Goal: Information Seeking & Learning: Learn about a topic

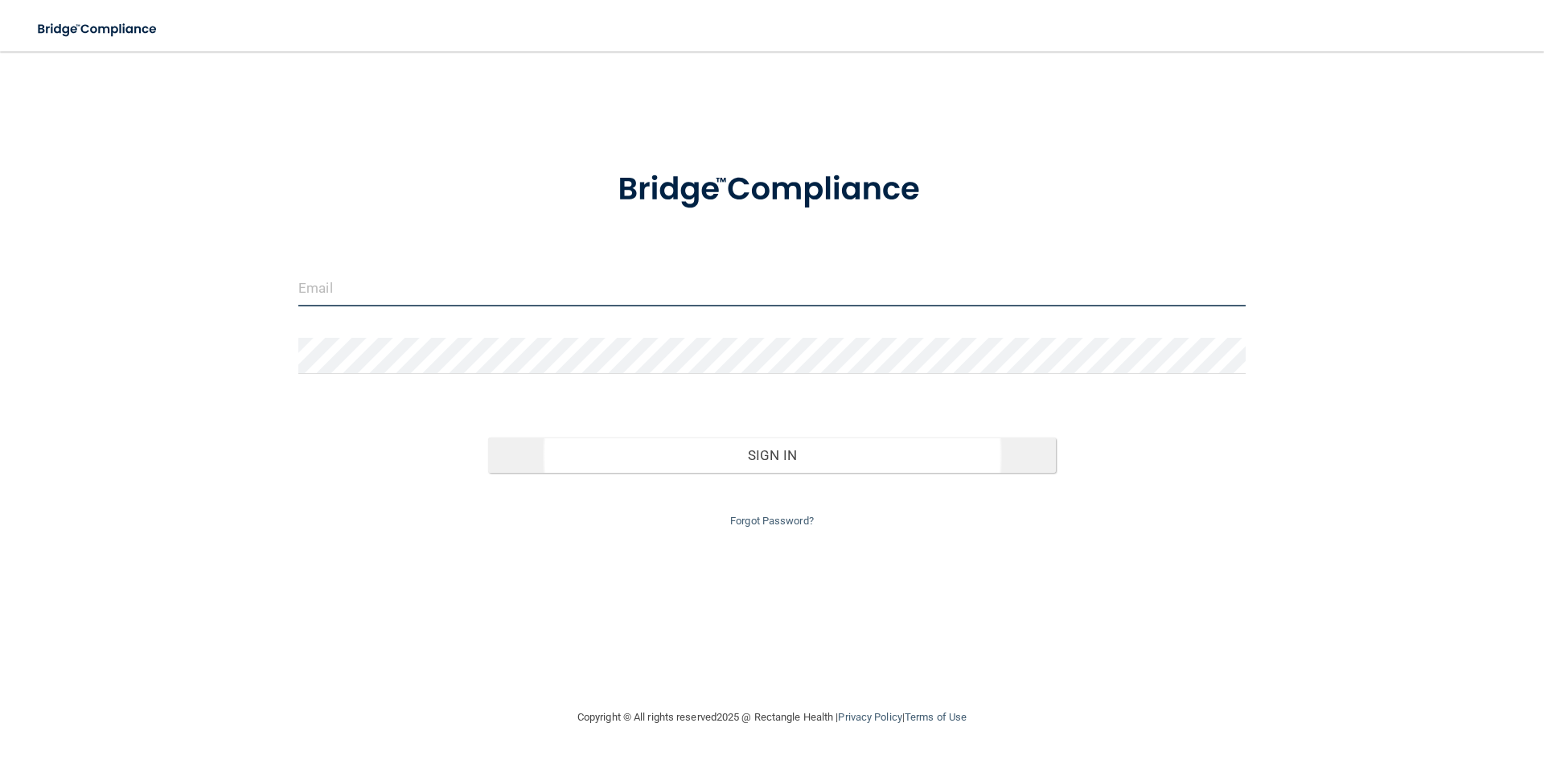
type input "[PERSON_NAME][EMAIL_ADDRESS][DOMAIN_NAME]"
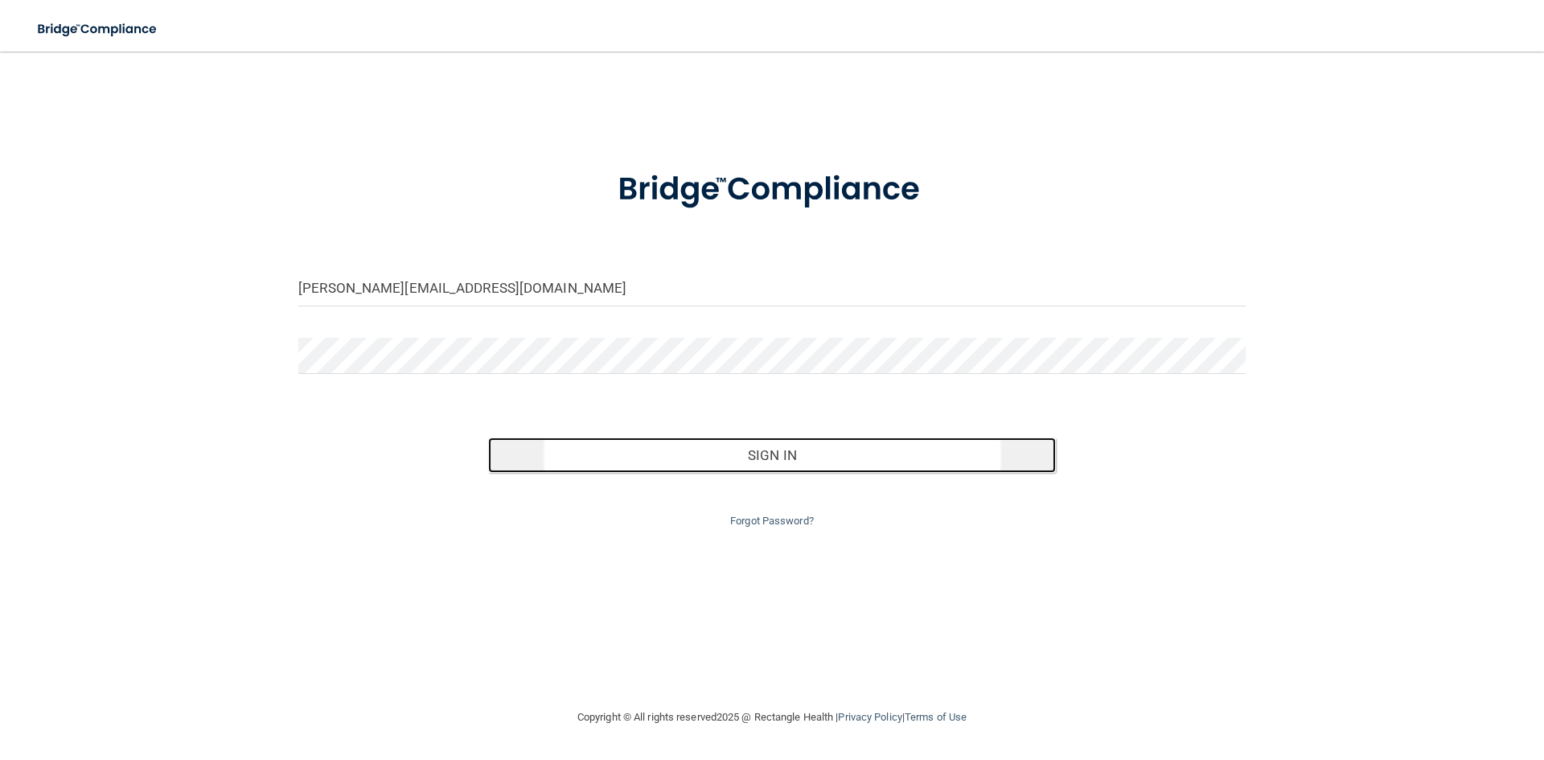
click at [812, 460] on button "Sign In" at bounding box center [772, 454] width 569 height 35
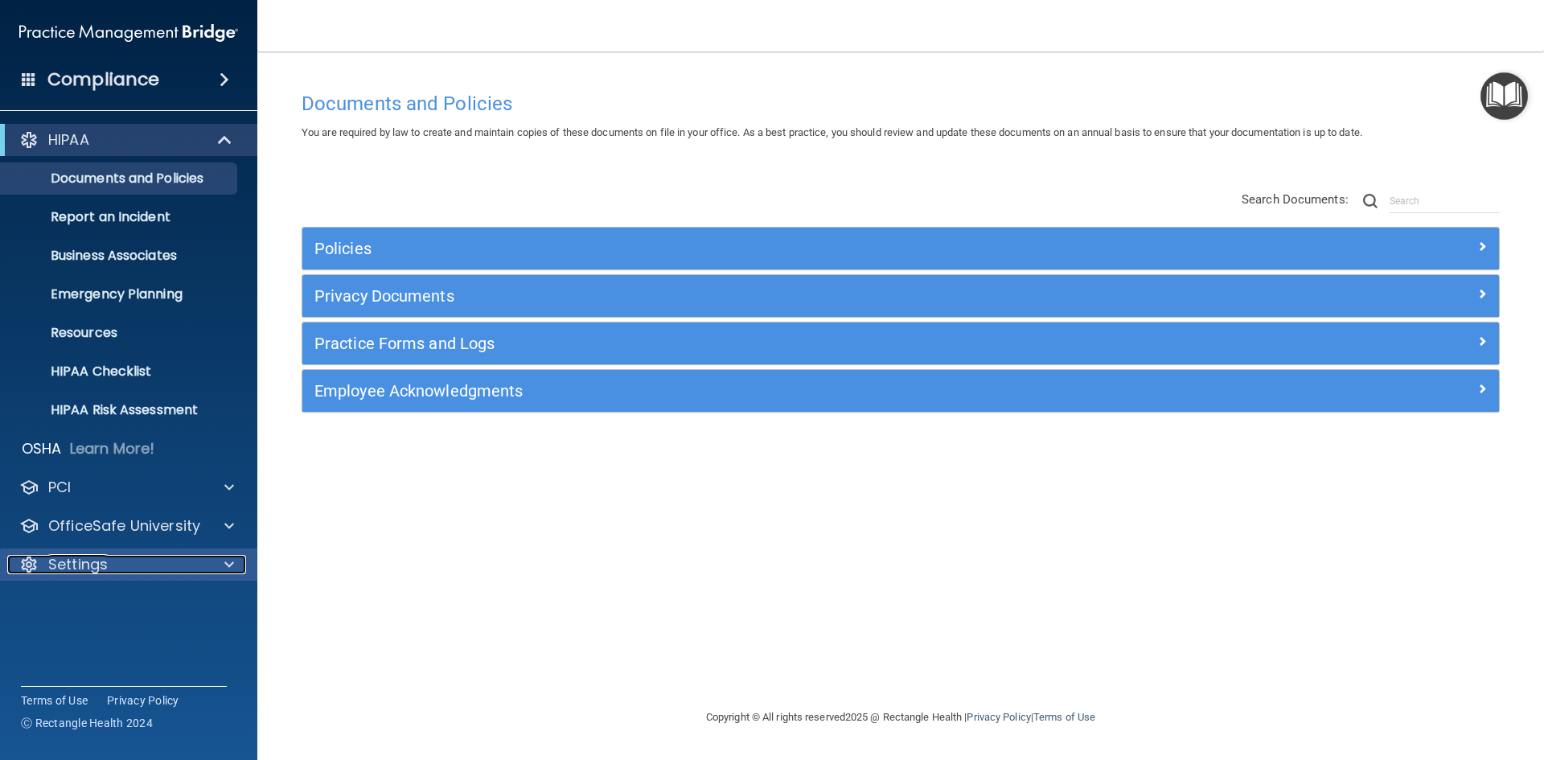
click at [230, 561] on span at bounding box center [229, 564] width 10 height 19
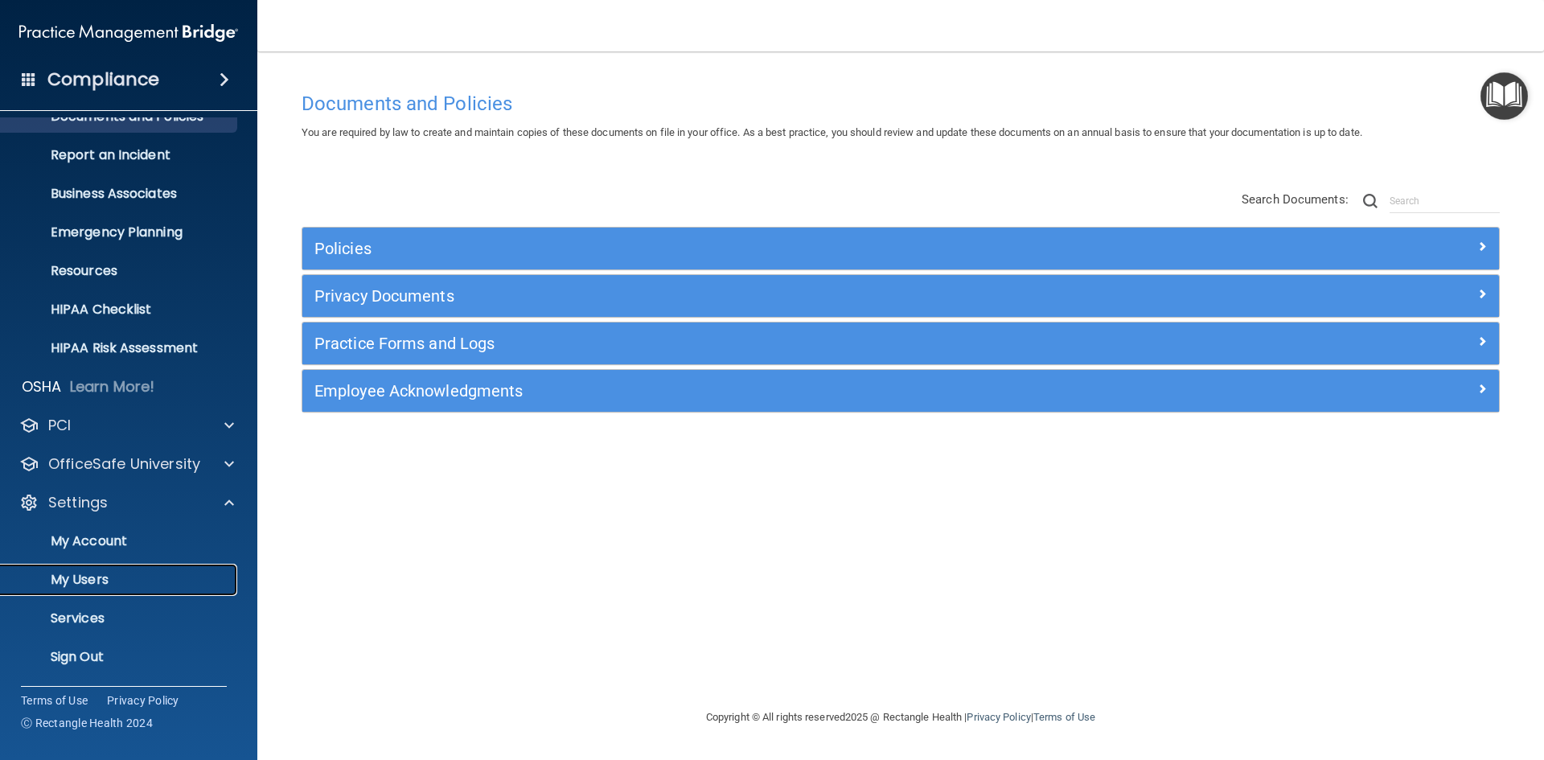
click at [111, 574] on p "My Users" at bounding box center [120, 580] width 220 height 16
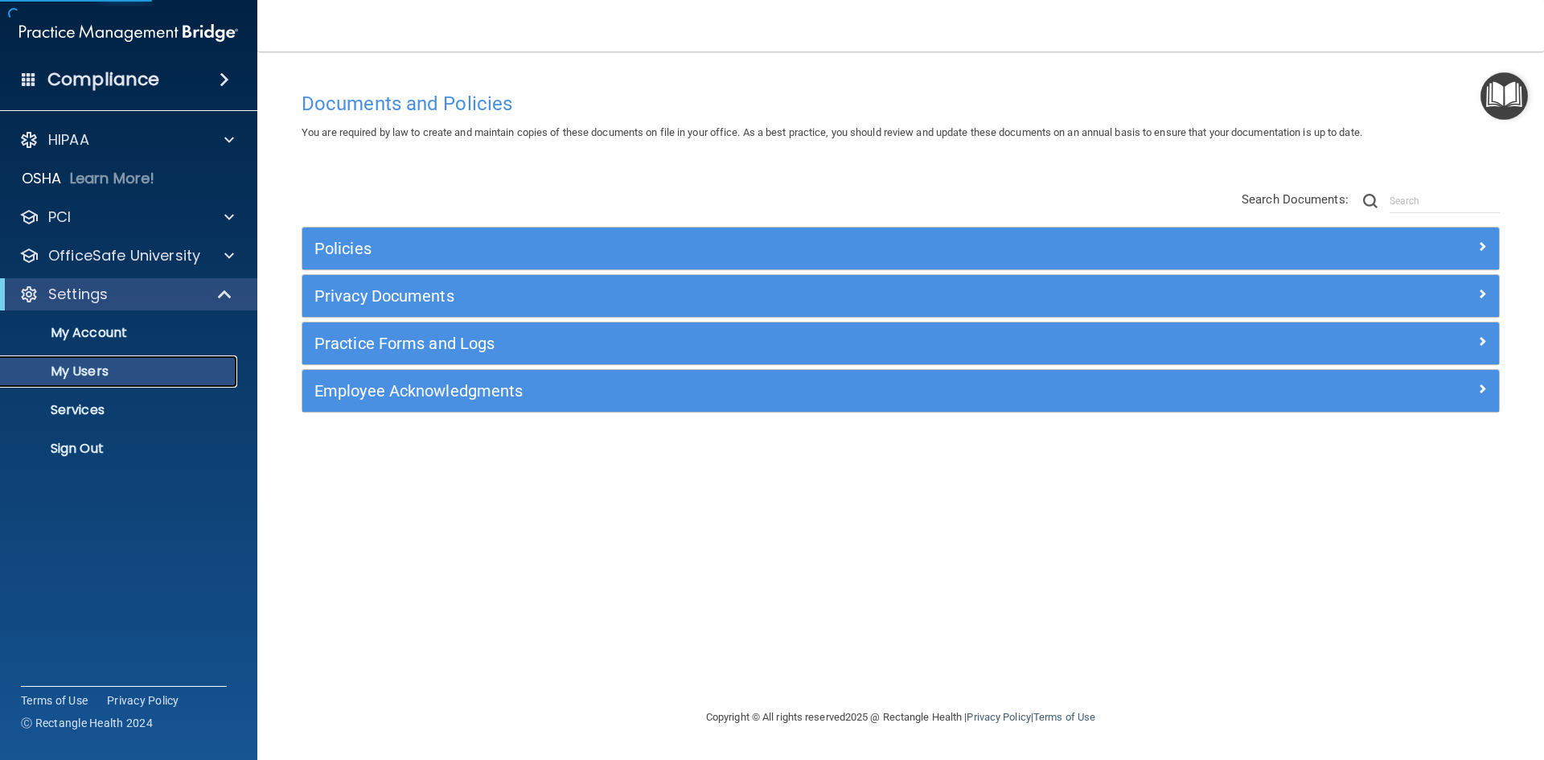
select select "20"
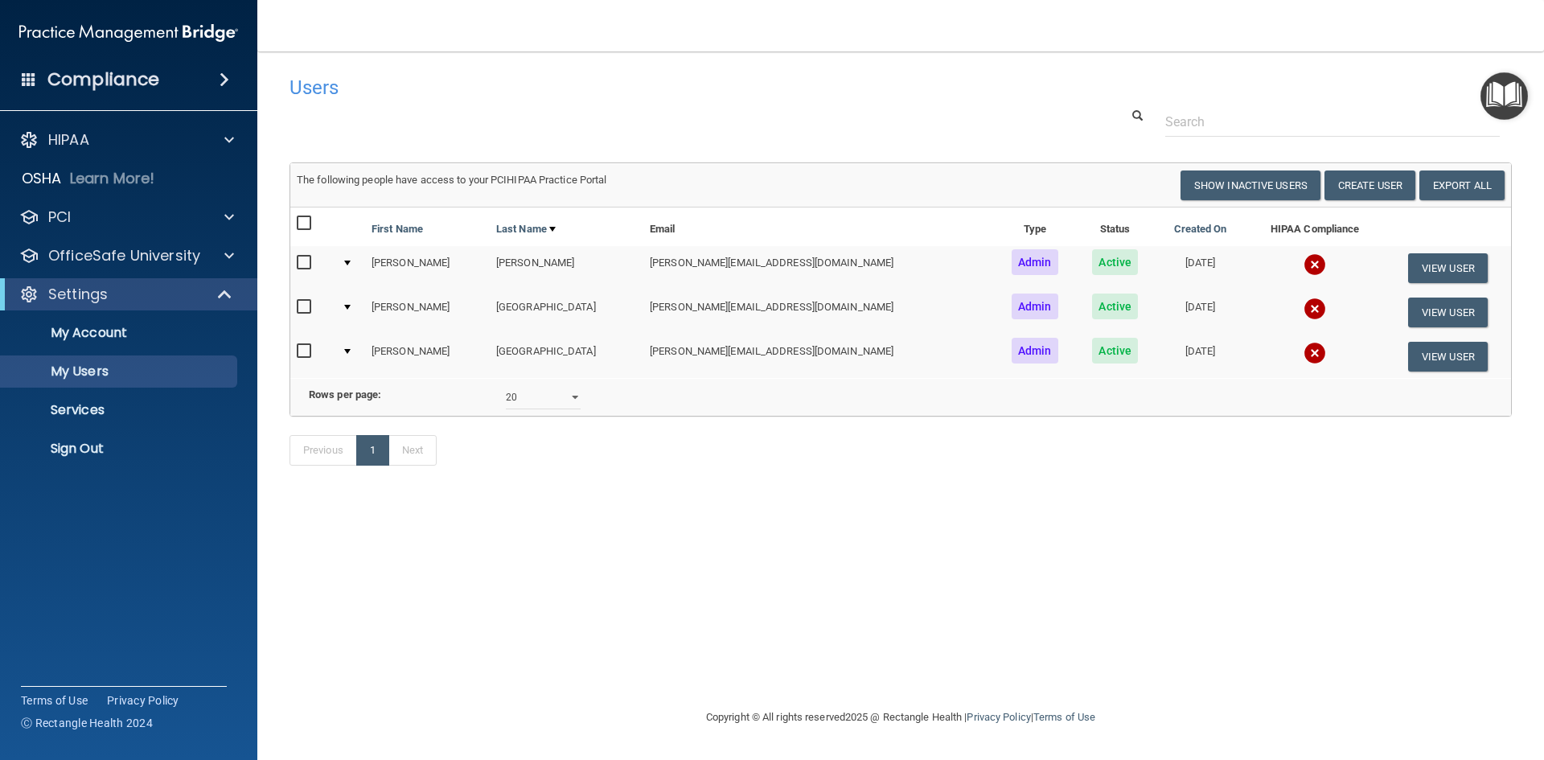
click at [301, 267] on input "checkbox" at bounding box center [306, 263] width 18 height 13
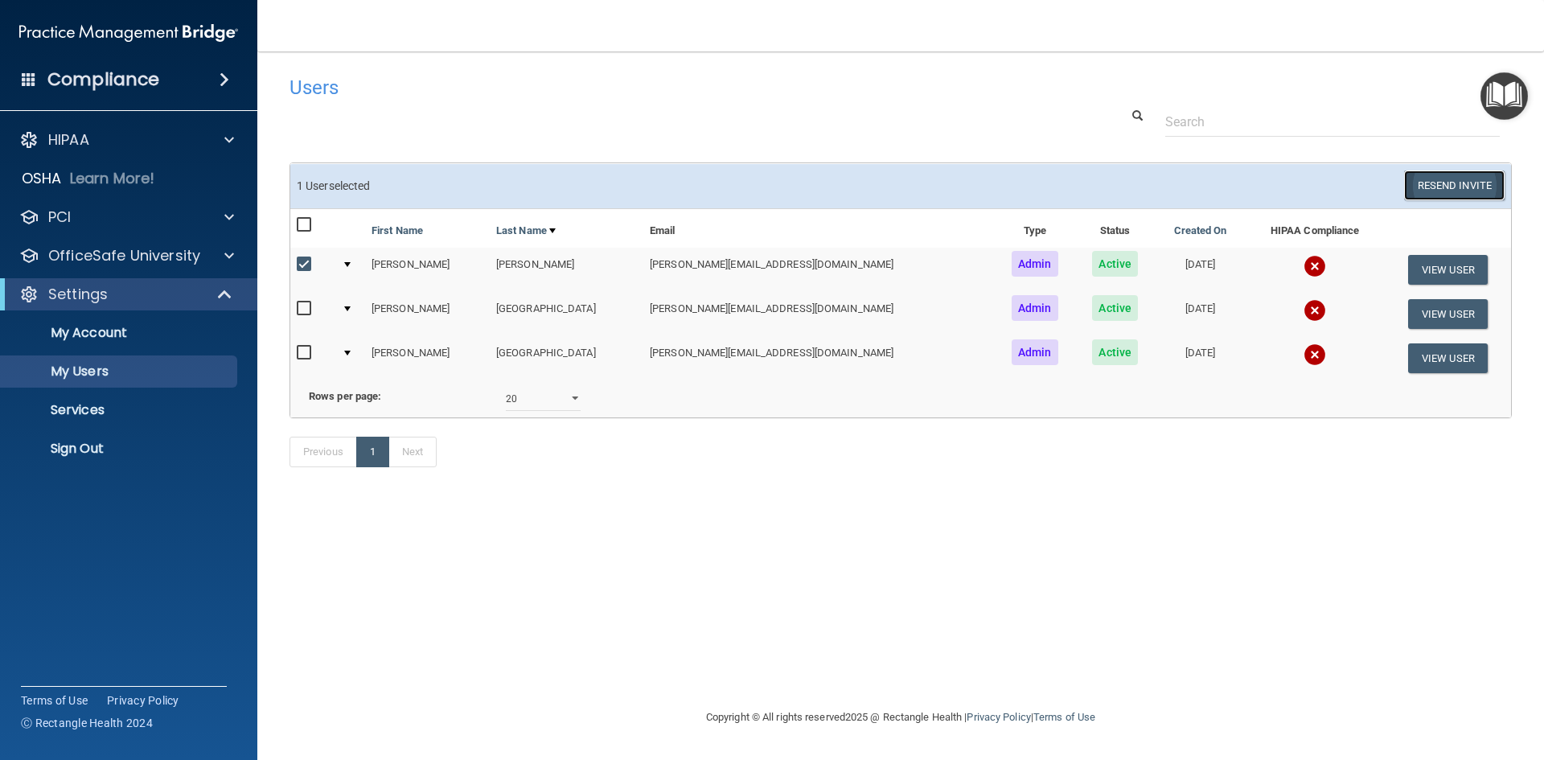
click at [1445, 187] on button "Resend Invite" at bounding box center [1454, 185] width 101 height 30
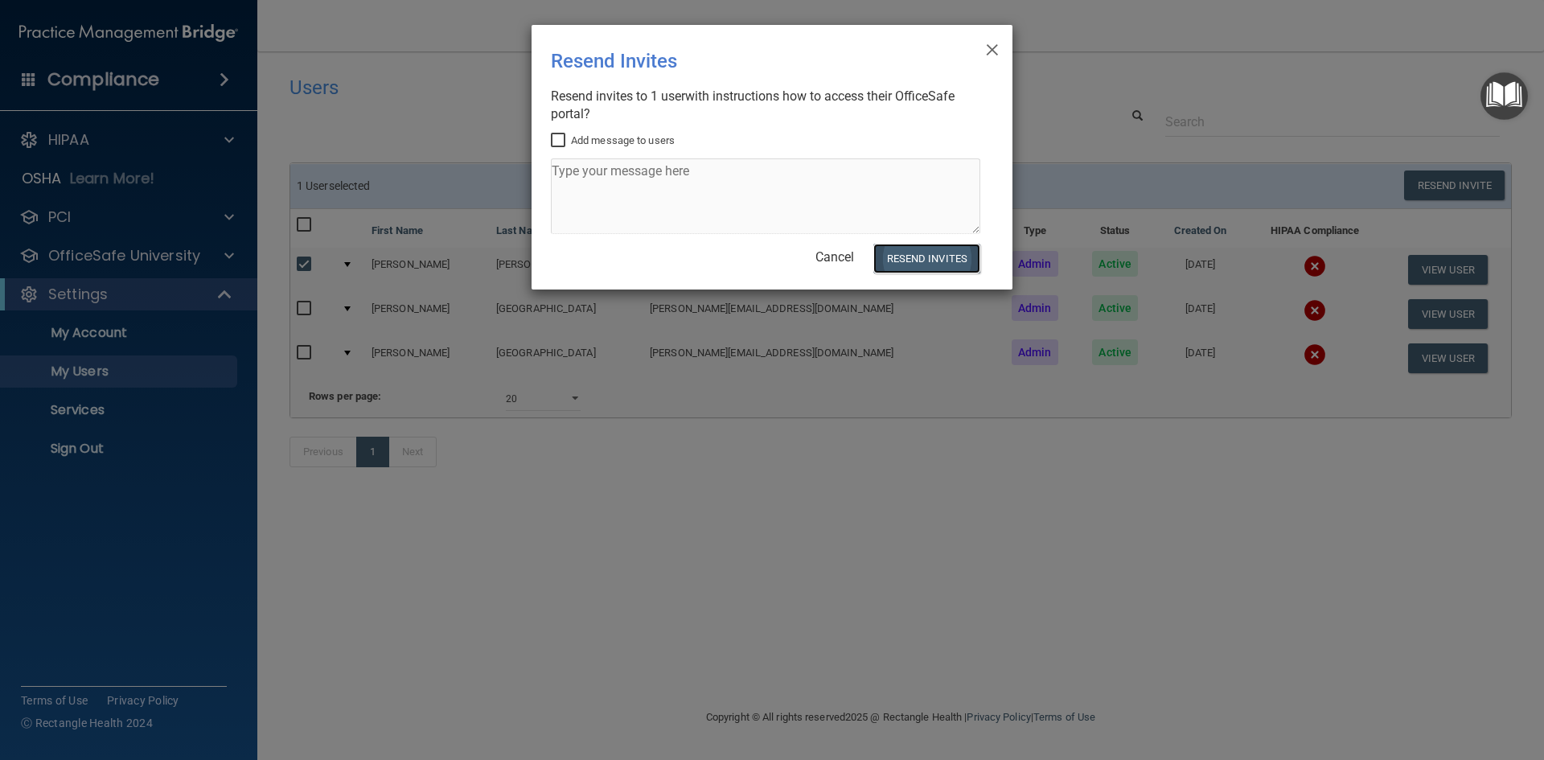
click at [929, 261] on button "Resend Invites" at bounding box center [926, 259] width 107 height 30
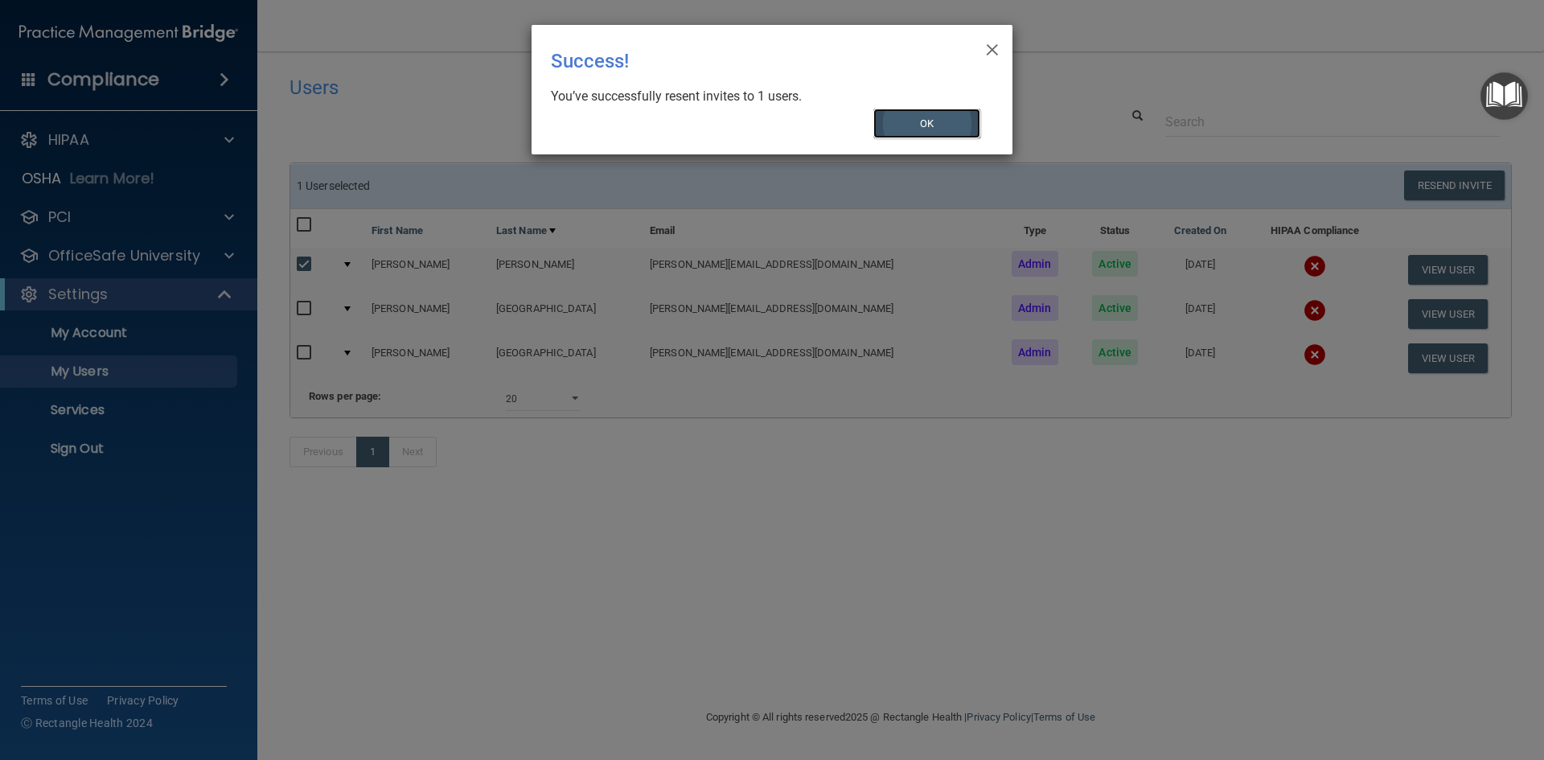
click at [919, 121] on button "OK" at bounding box center [927, 124] width 108 height 30
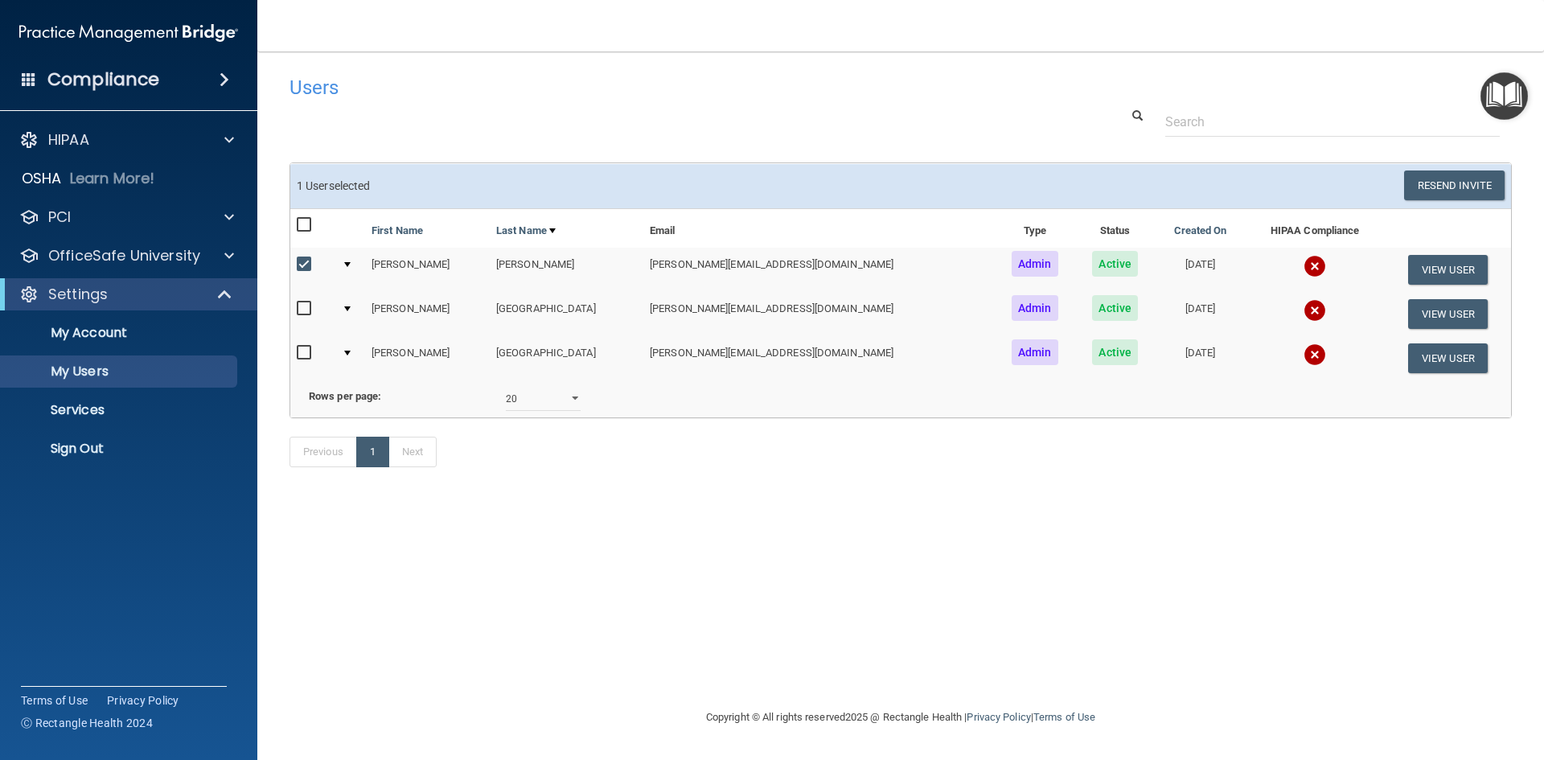
click at [300, 261] on input "checkbox" at bounding box center [306, 264] width 18 height 13
checkbox input "false"
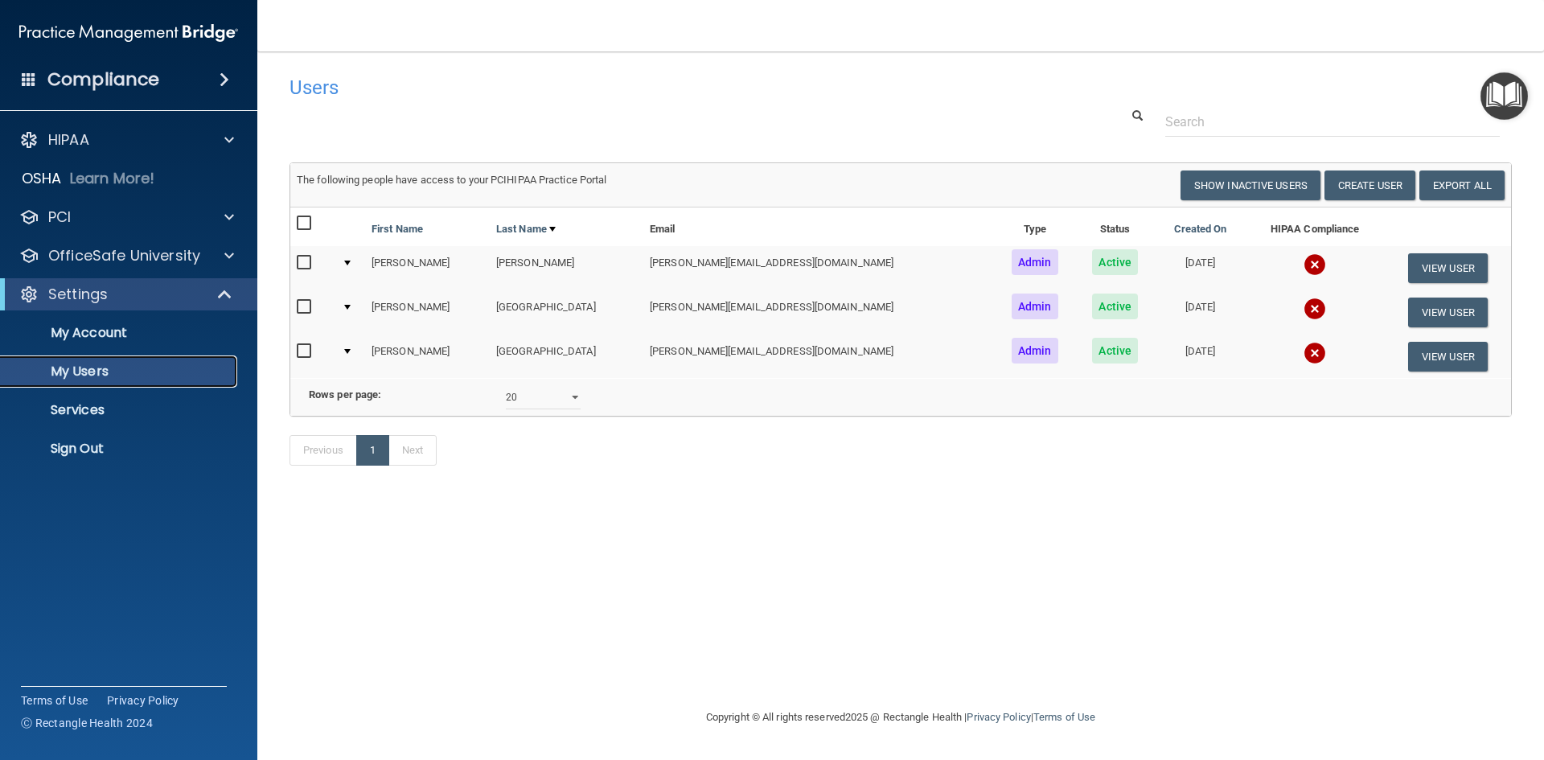
click at [99, 368] on p "My Users" at bounding box center [120, 371] width 220 height 16
click at [77, 410] on p "Services" at bounding box center [120, 410] width 220 height 16
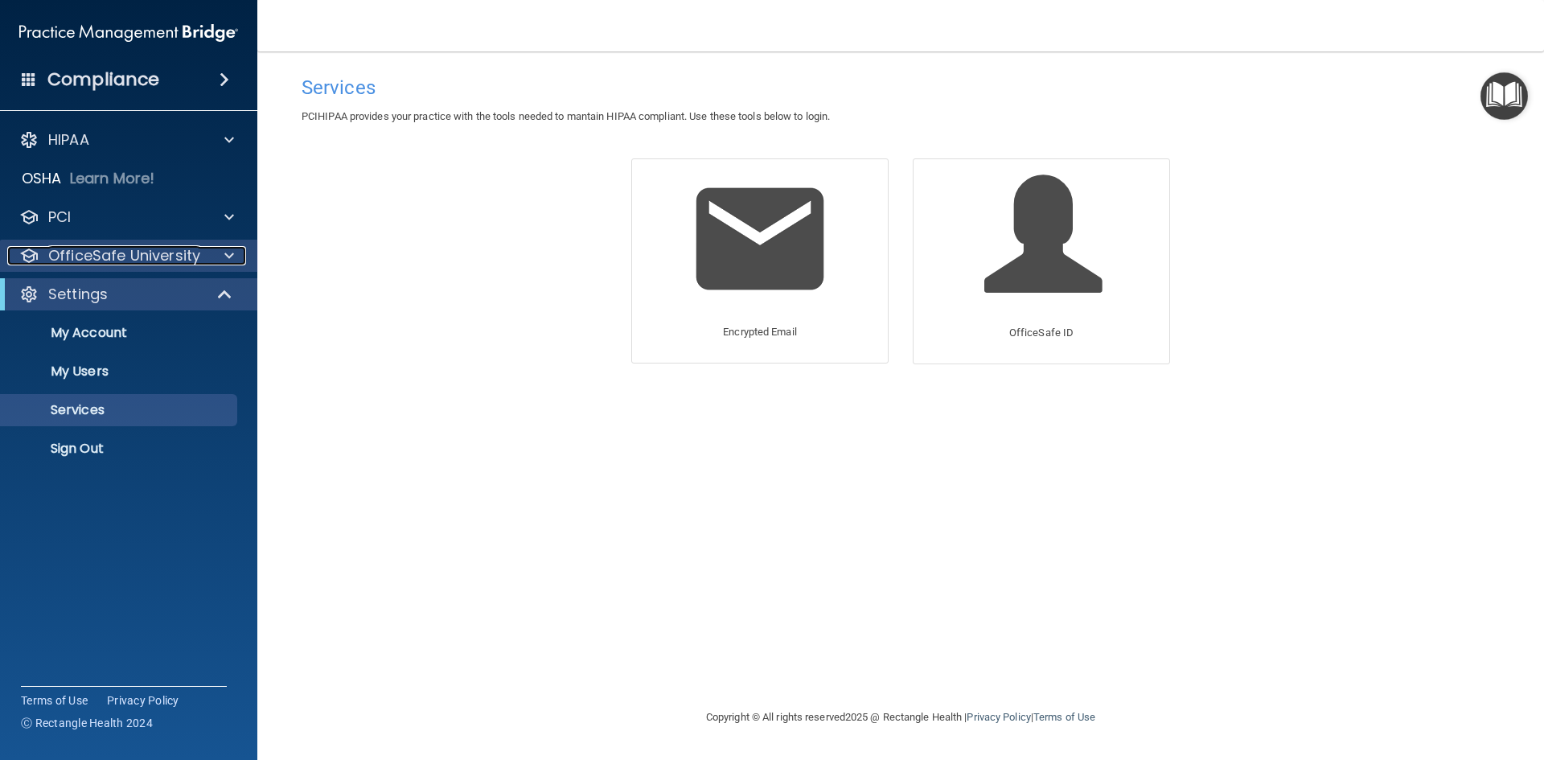
click at [173, 261] on p "OfficeSafe University" at bounding box center [124, 255] width 152 height 19
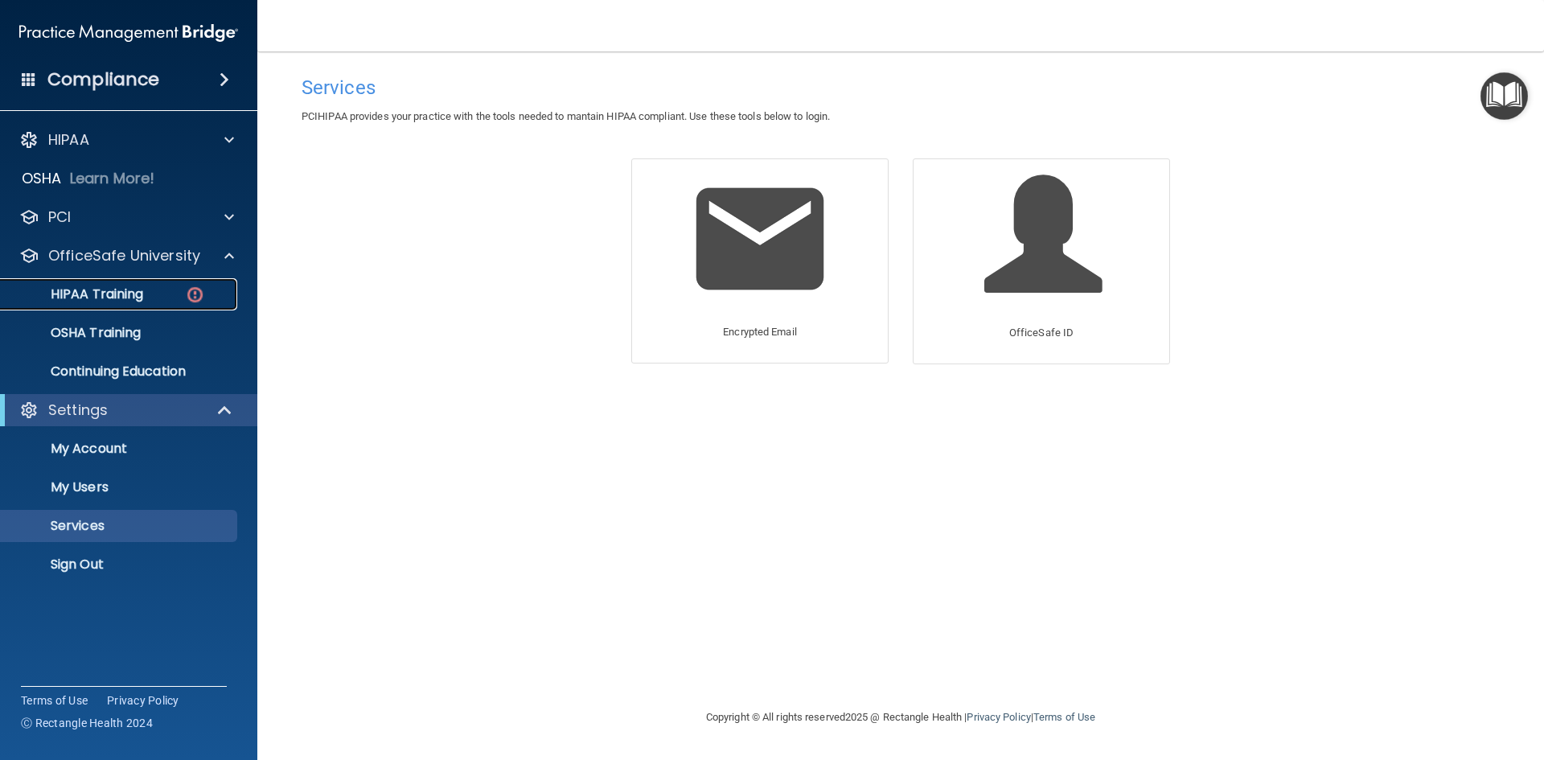
click at [117, 294] on p "HIPAA Training" at bounding box center [76, 294] width 133 height 16
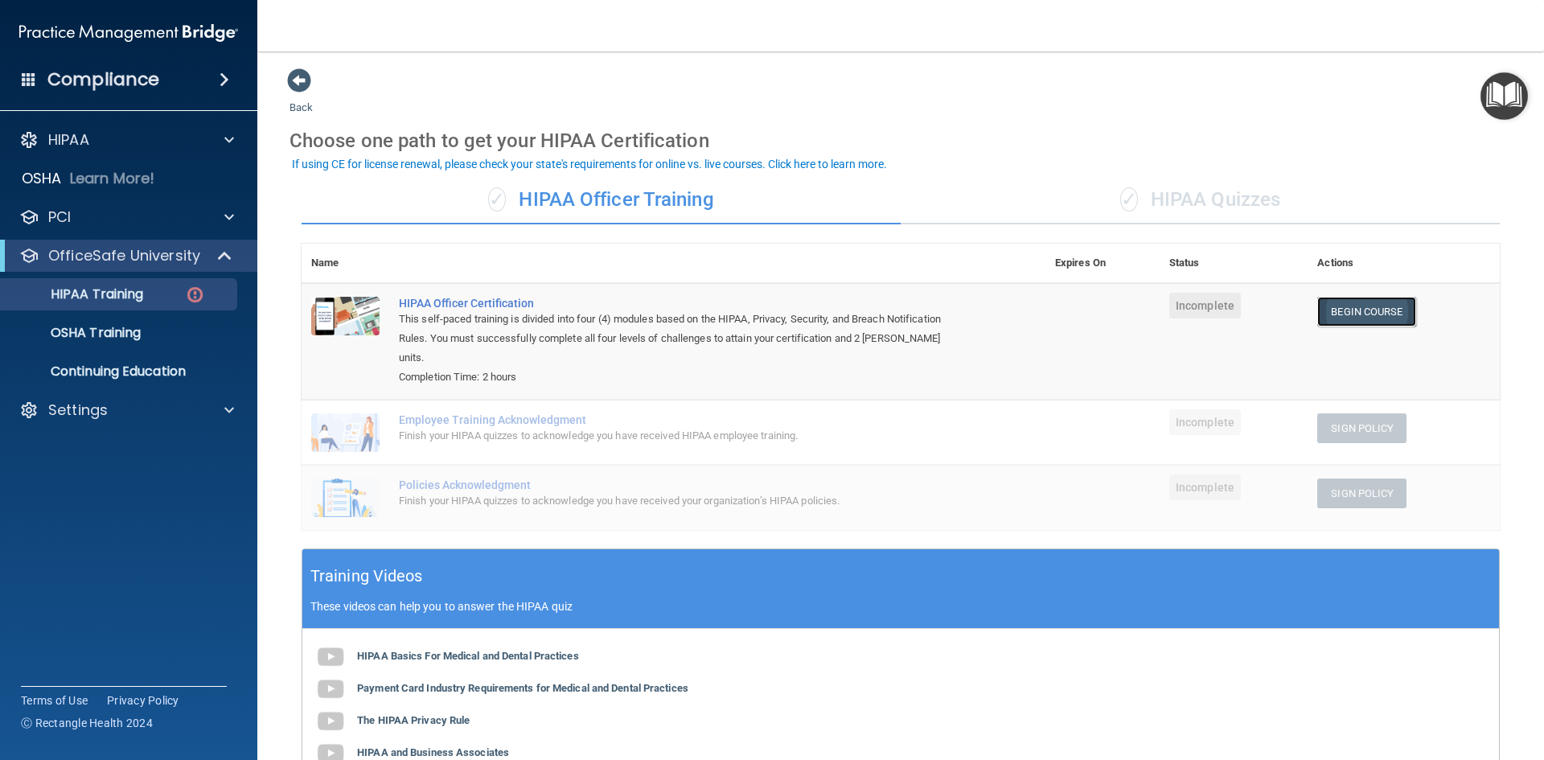
click at [1349, 312] on link "Begin Course" at bounding box center [1366, 312] width 98 height 30
click at [75, 416] on p "Settings" at bounding box center [78, 409] width 60 height 19
click at [58, 569] on p "Sign Out" at bounding box center [120, 564] width 220 height 16
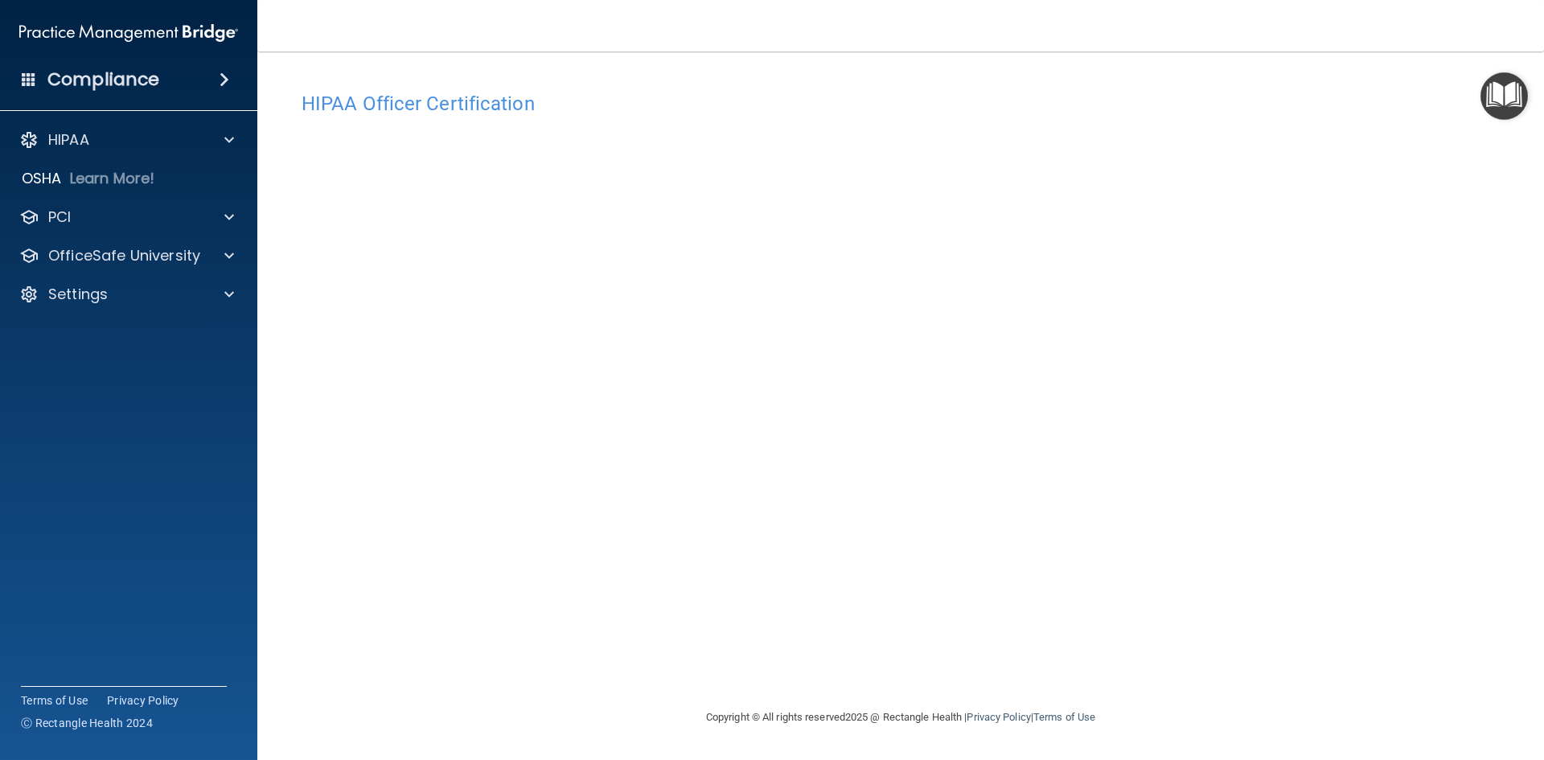
click at [1499, 105] on img "Open Resource Center" at bounding box center [1503, 95] width 47 height 47
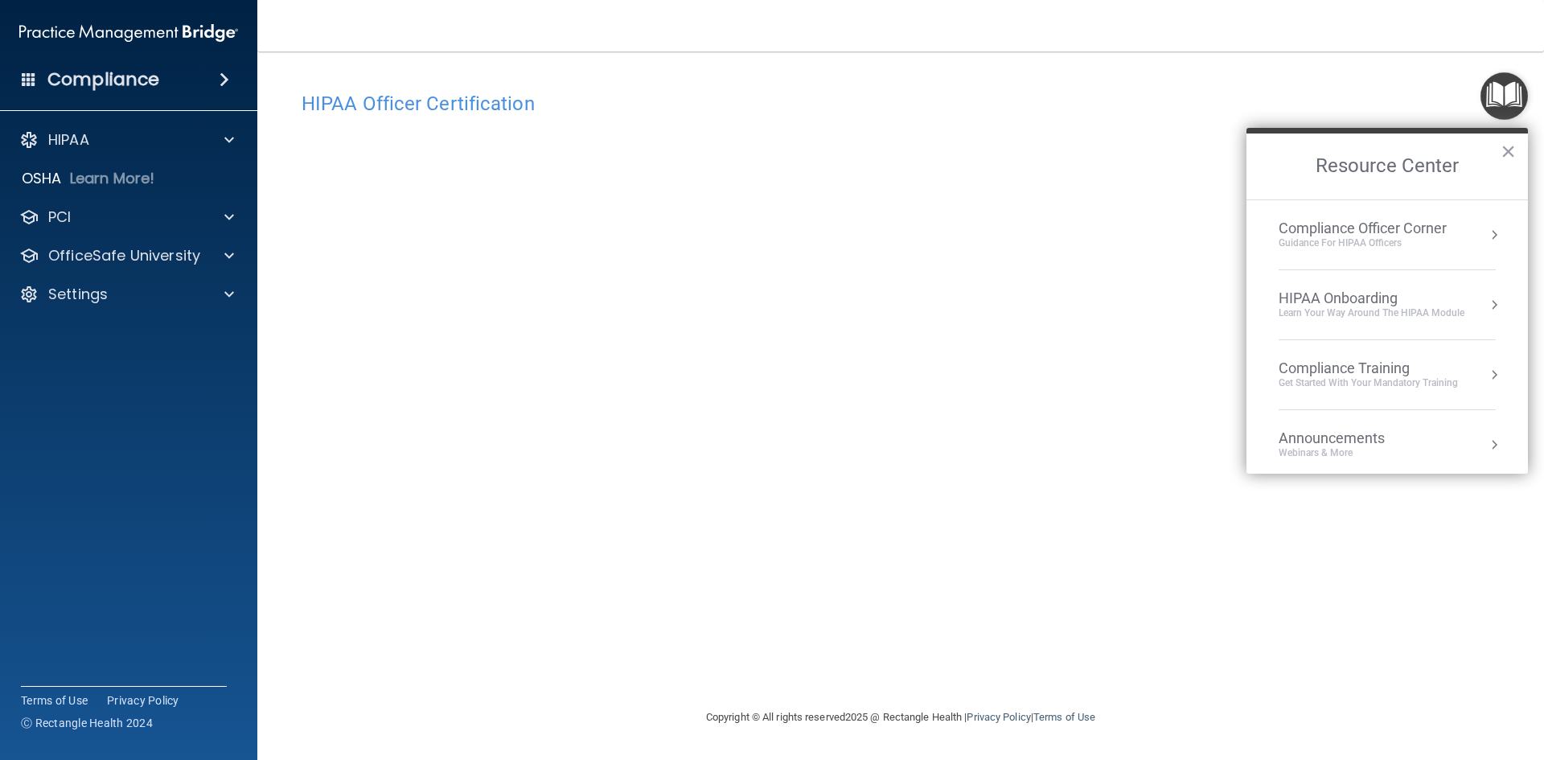
click at [1360, 374] on div "Compliance Training" at bounding box center [1368, 368] width 179 height 18
click at [1336, 234] on div "HIPAA Training for Admins" at bounding box center [1342, 227] width 167 height 14
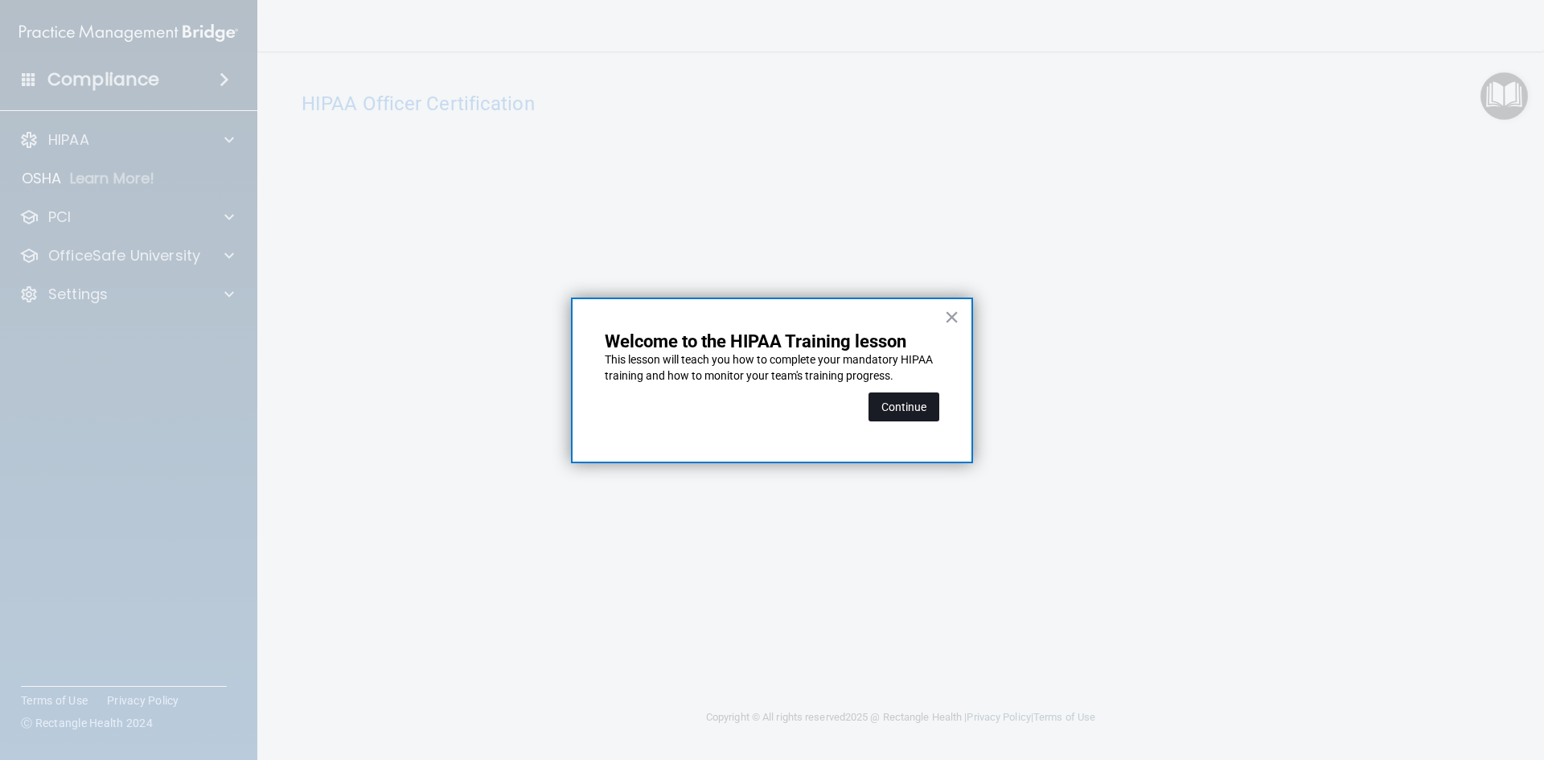
click at [916, 408] on button "Continue" at bounding box center [903, 406] width 71 height 29
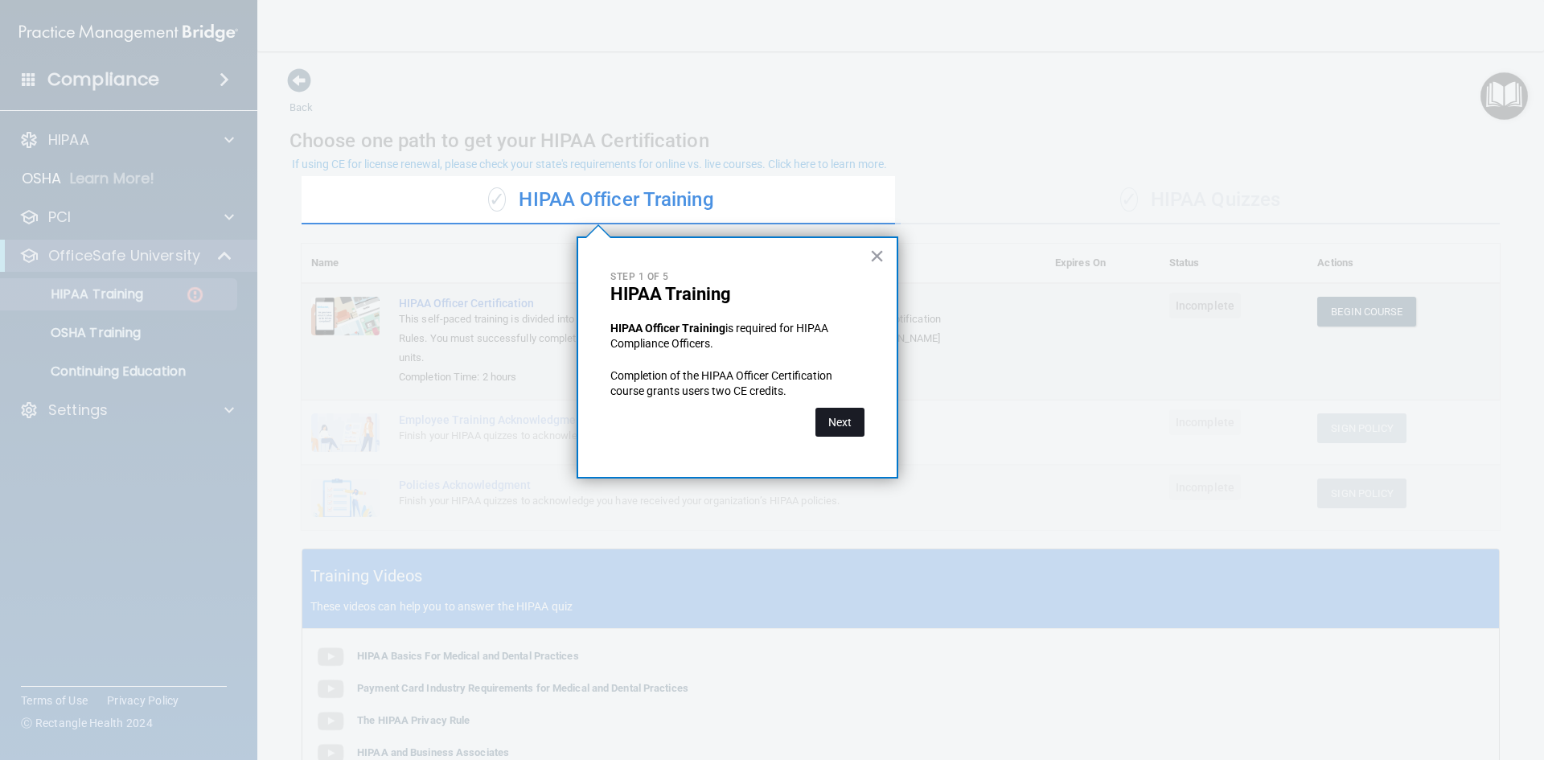
click at [844, 428] on button "Next" at bounding box center [839, 422] width 49 height 29
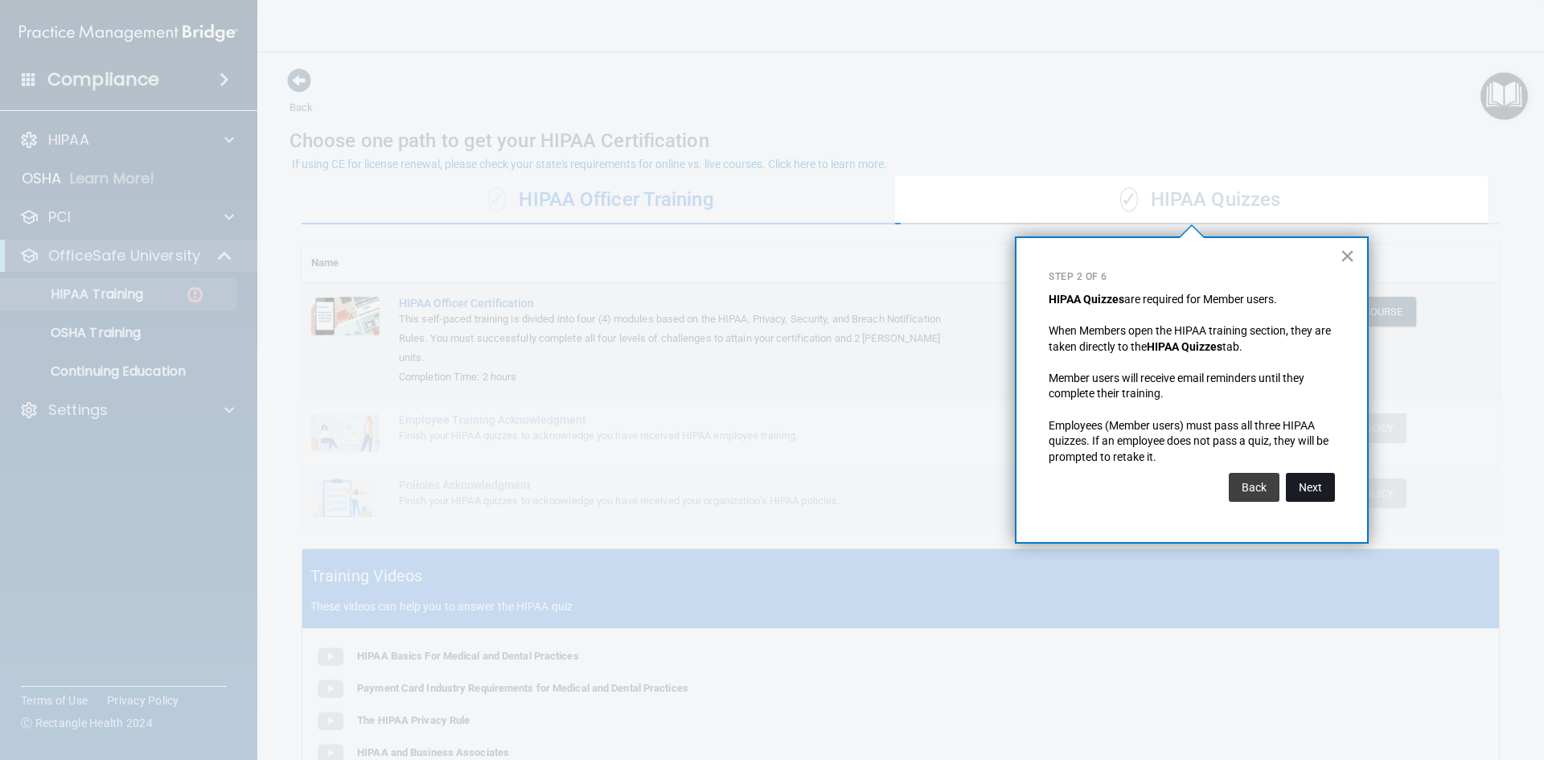
click at [1316, 483] on button "Next" at bounding box center [1310, 487] width 49 height 29
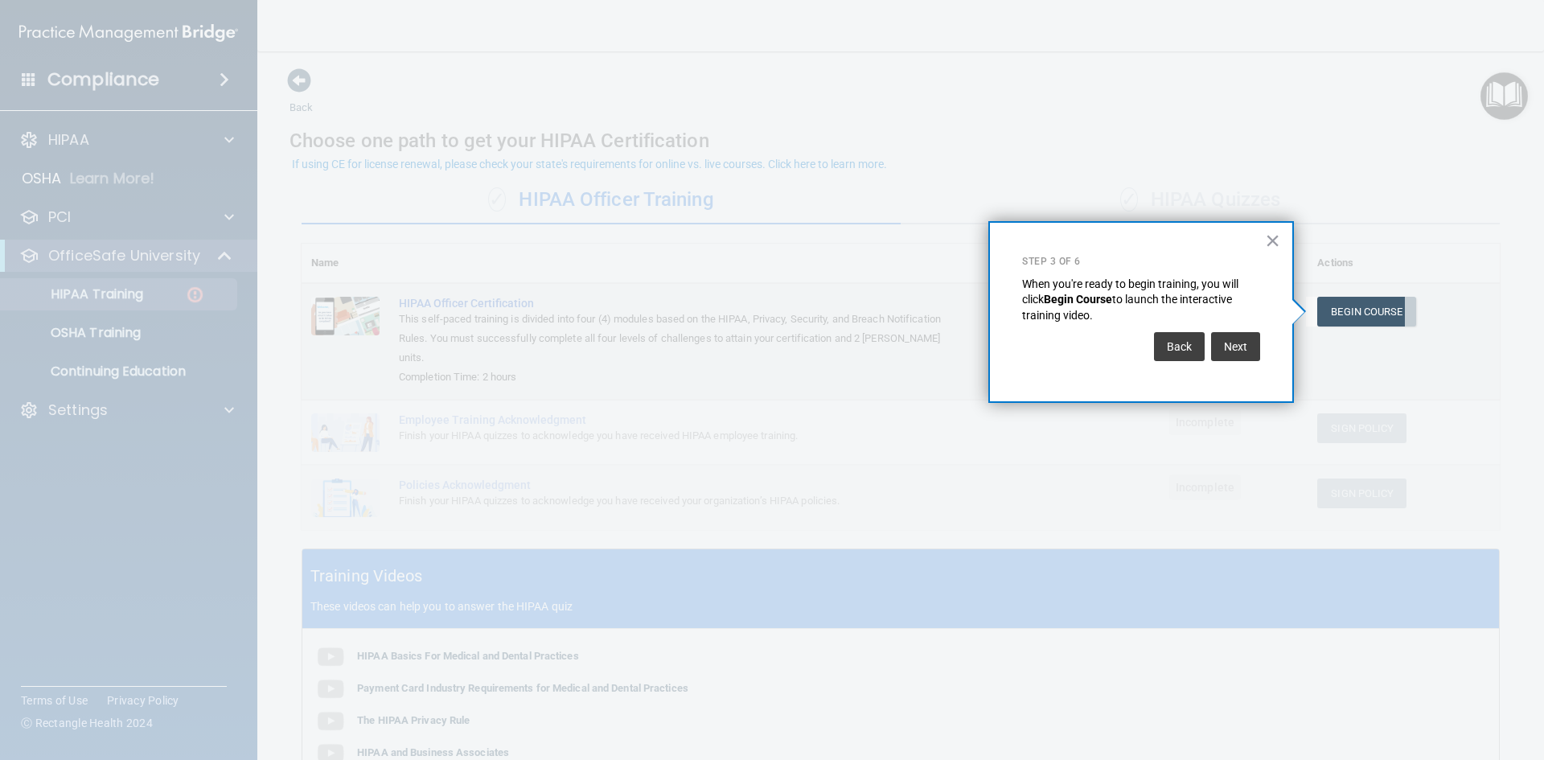
click at [1250, 361] on div "Back Next" at bounding box center [1141, 346] width 238 height 45
click at [1221, 354] on button "Next" at bounding box center [1235, 346] width 49 height 29
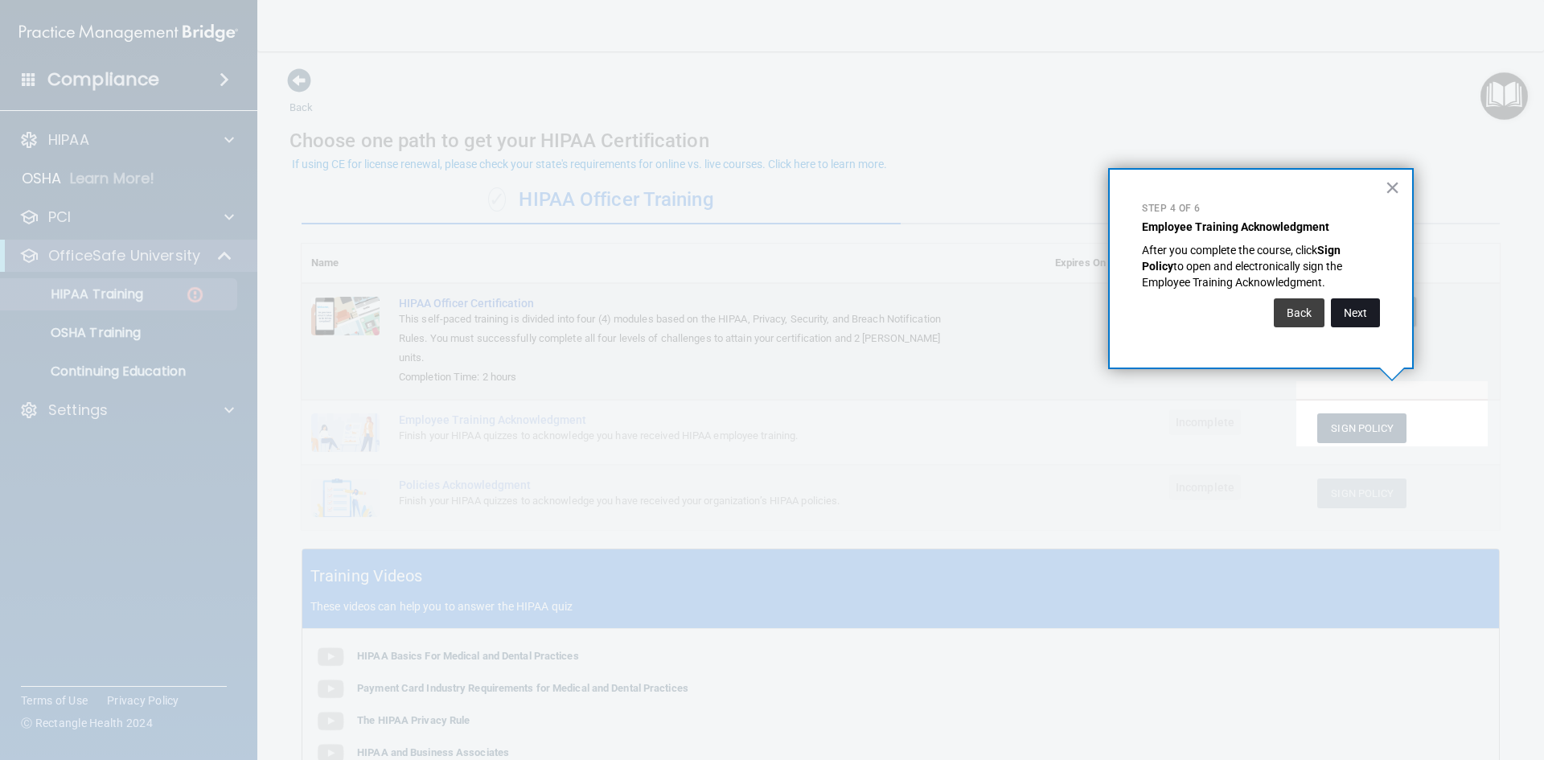
click at [1358, 319] on button "Next" at bounding box center [1355, 312] width 49 height 29
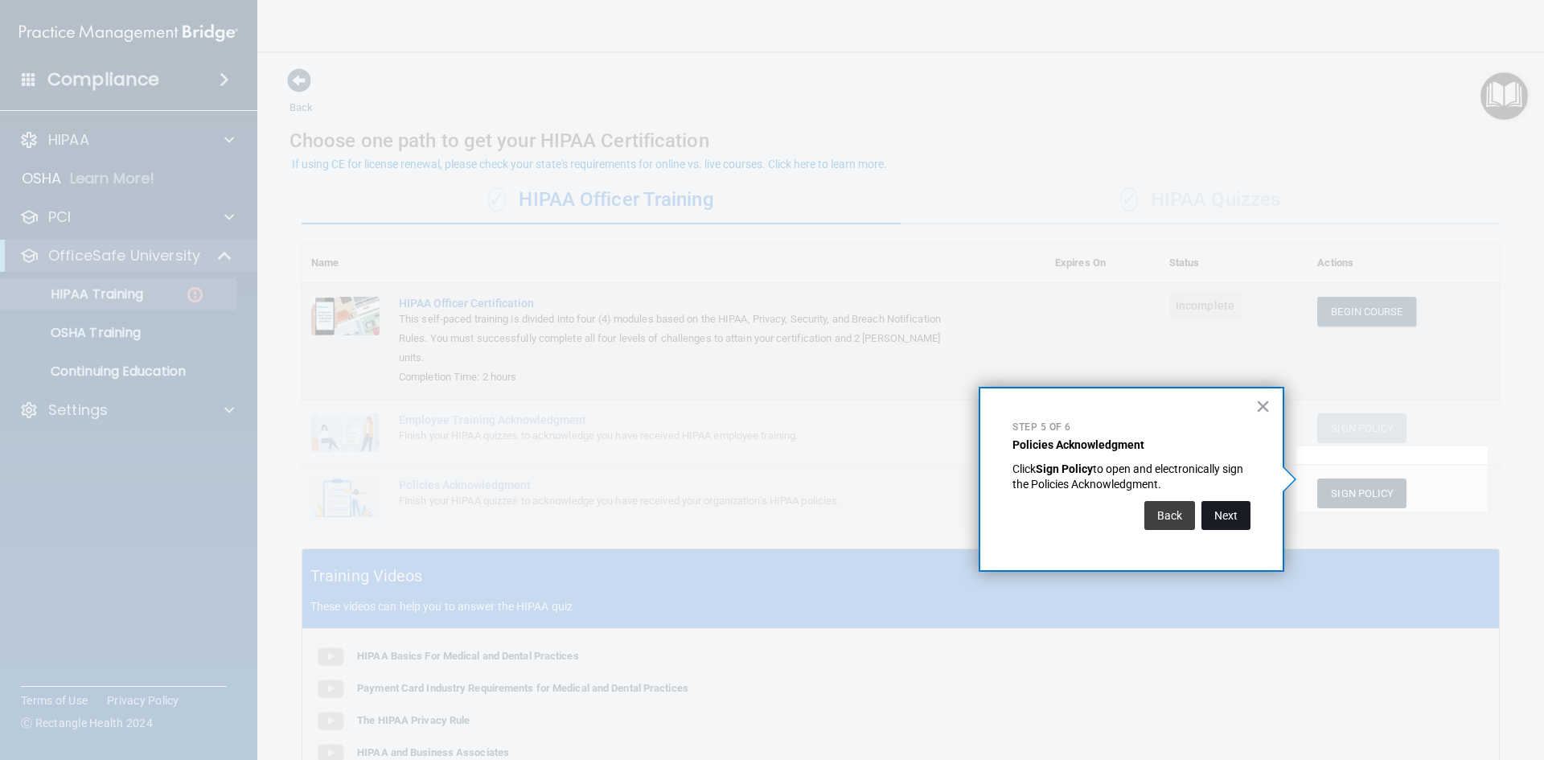
click at [1219, 516] on button "Next" at bounding box center [1225, 515] width 49 height 29
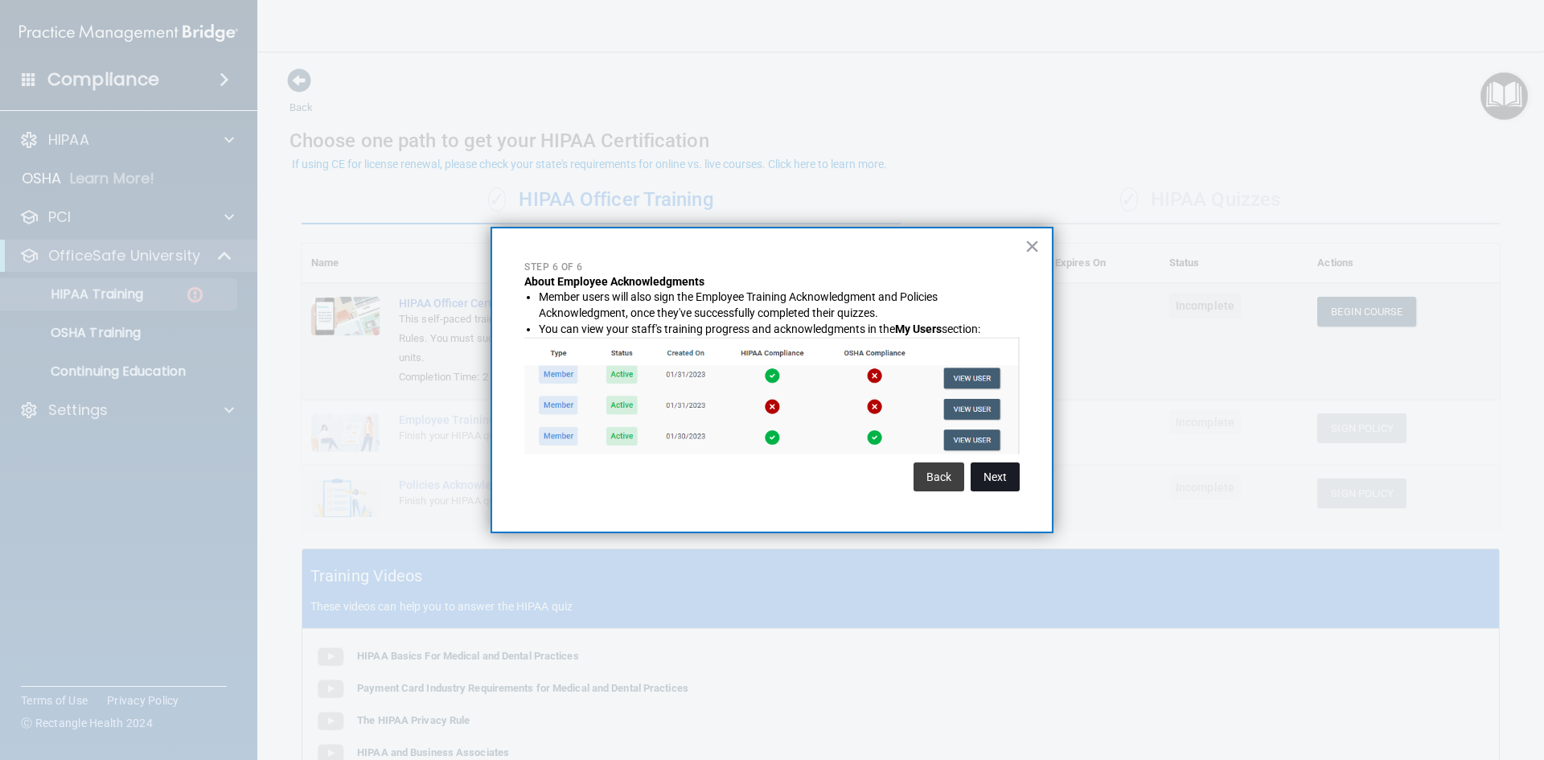
click at [1009, 477] on button "Next" at bounding box center [995, 476] width 49 height 29
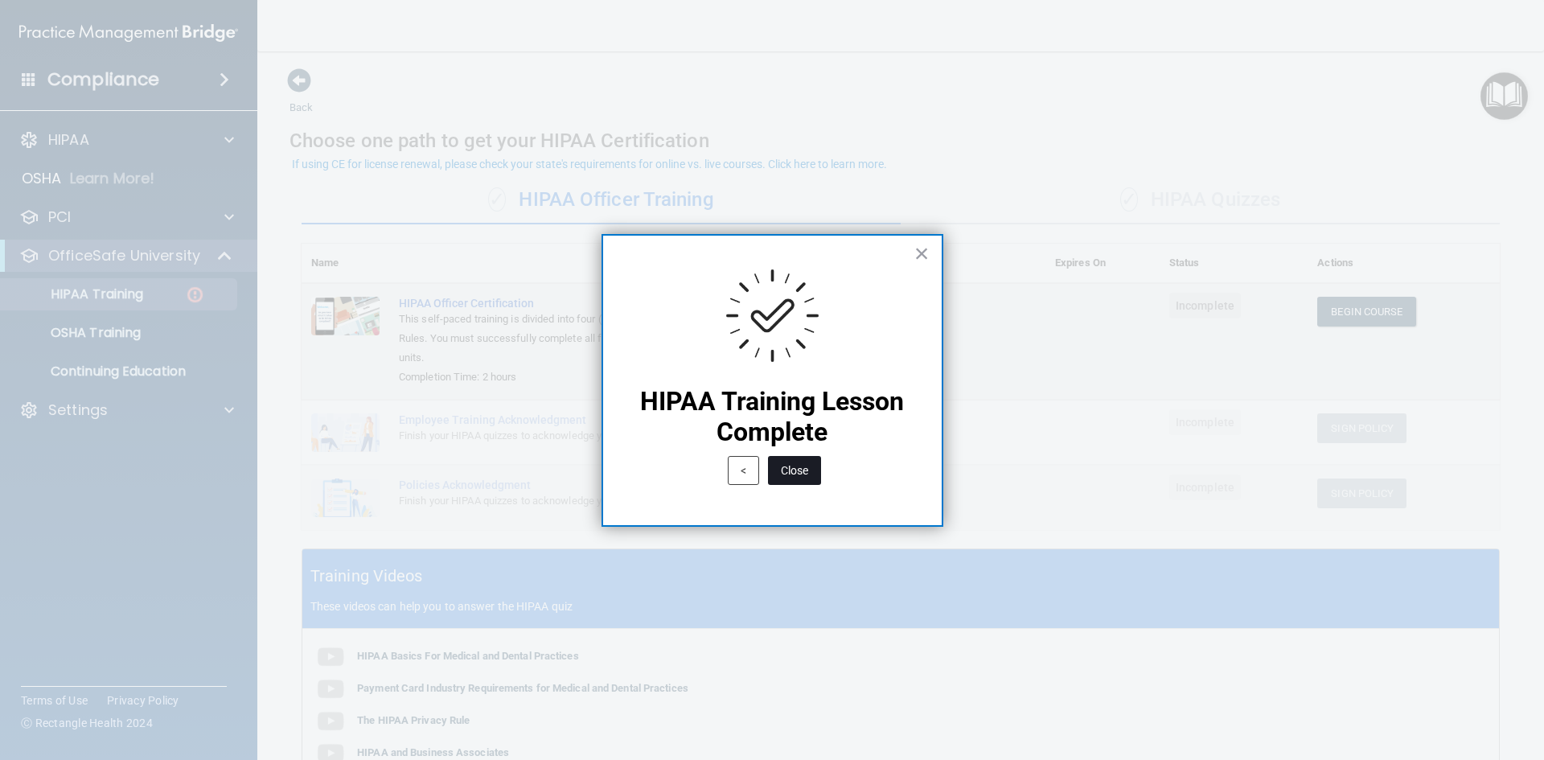
click at [803, 475] on button "Close" at bounding box center [794, 470] width 53 height 29
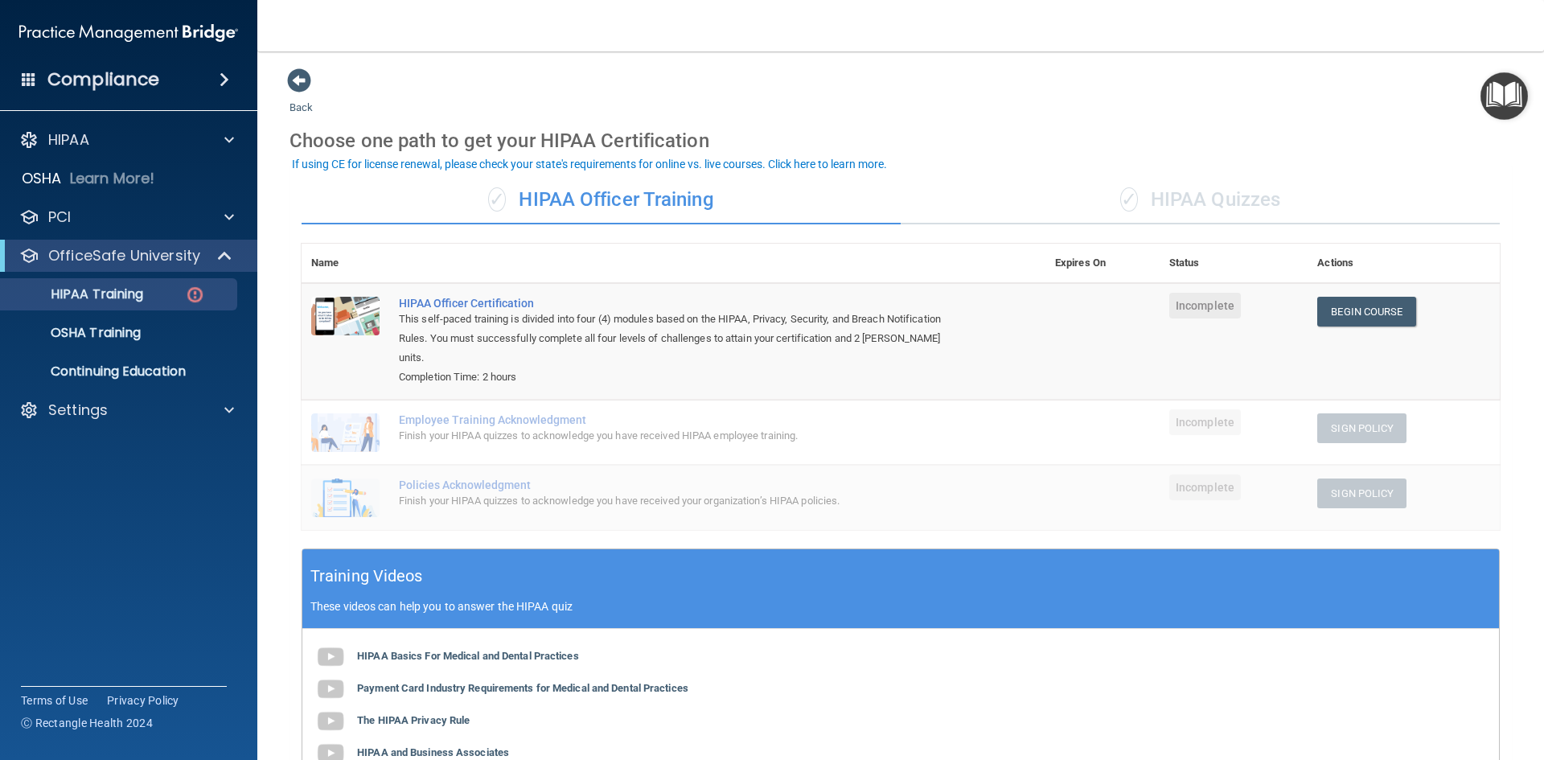
click at [1491, 106] on img "Open Resource Center" at bounding box center [1503, 95] width 47 height 47
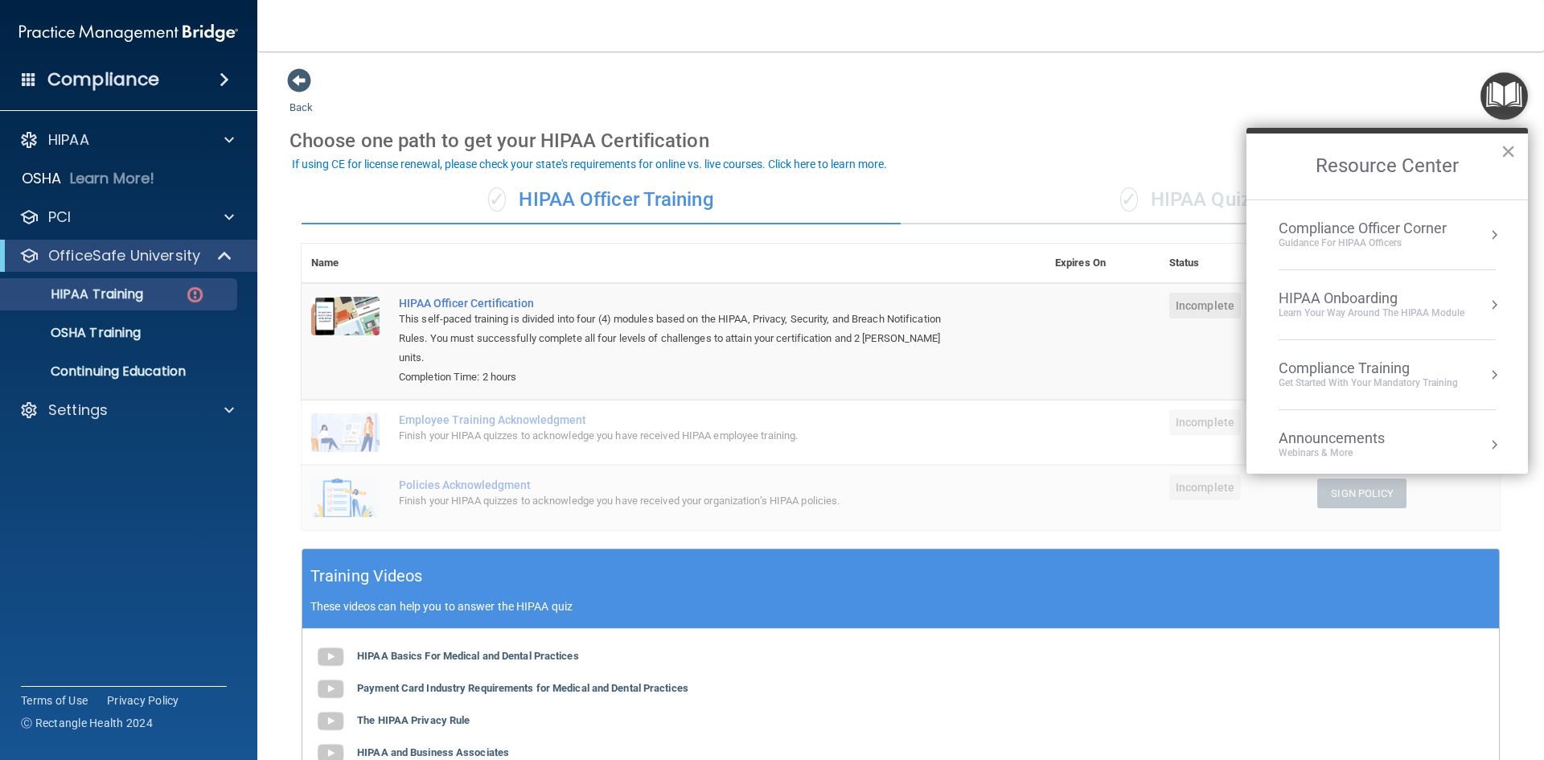
click at [1369, 228] on div "Compliance Officer Corner" at bounding box center [1363, 229] width 168 height 18
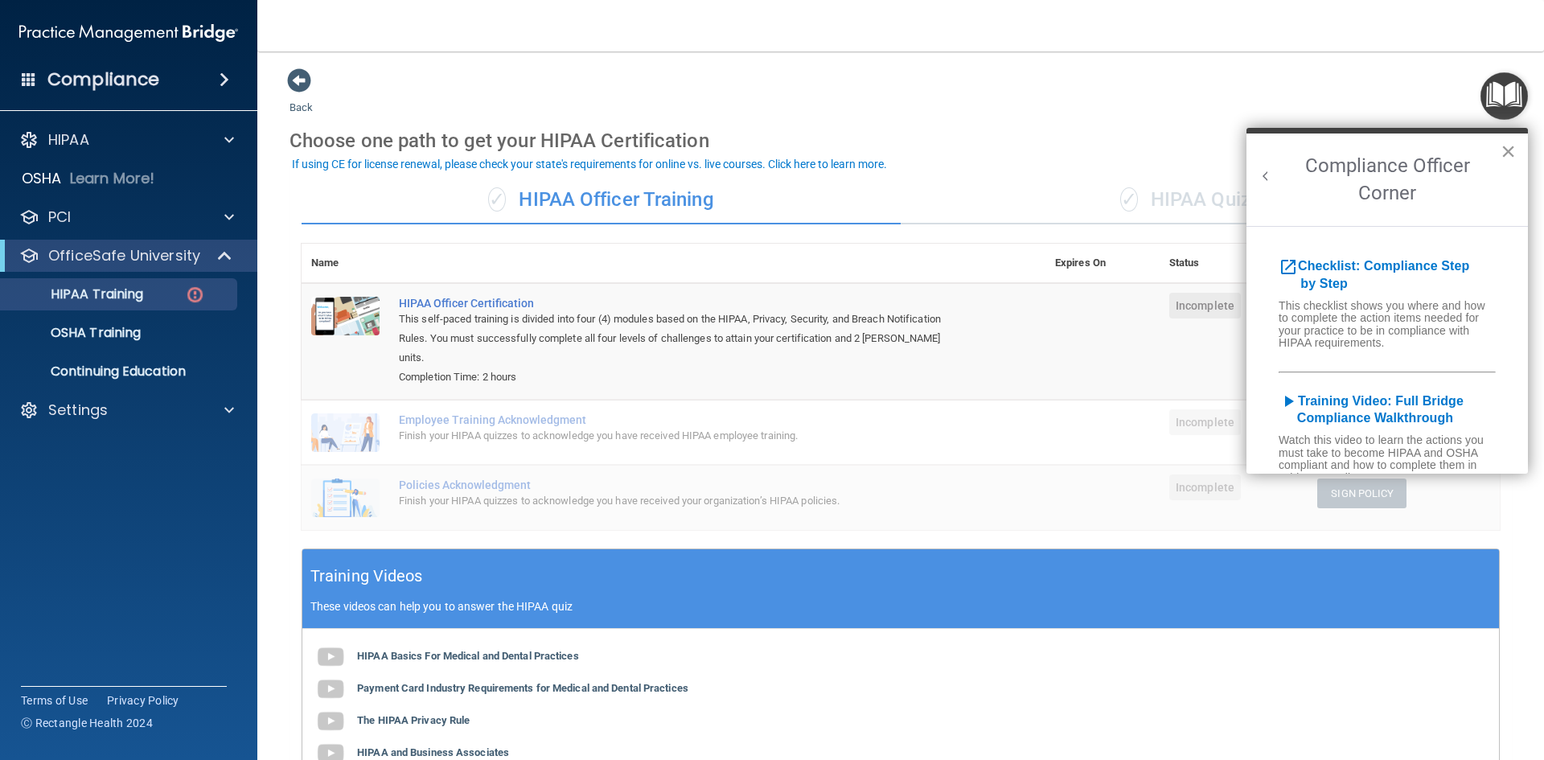
click at [1508, 150] on button "×" at bounding box center [1508, 151] width 15 height 26
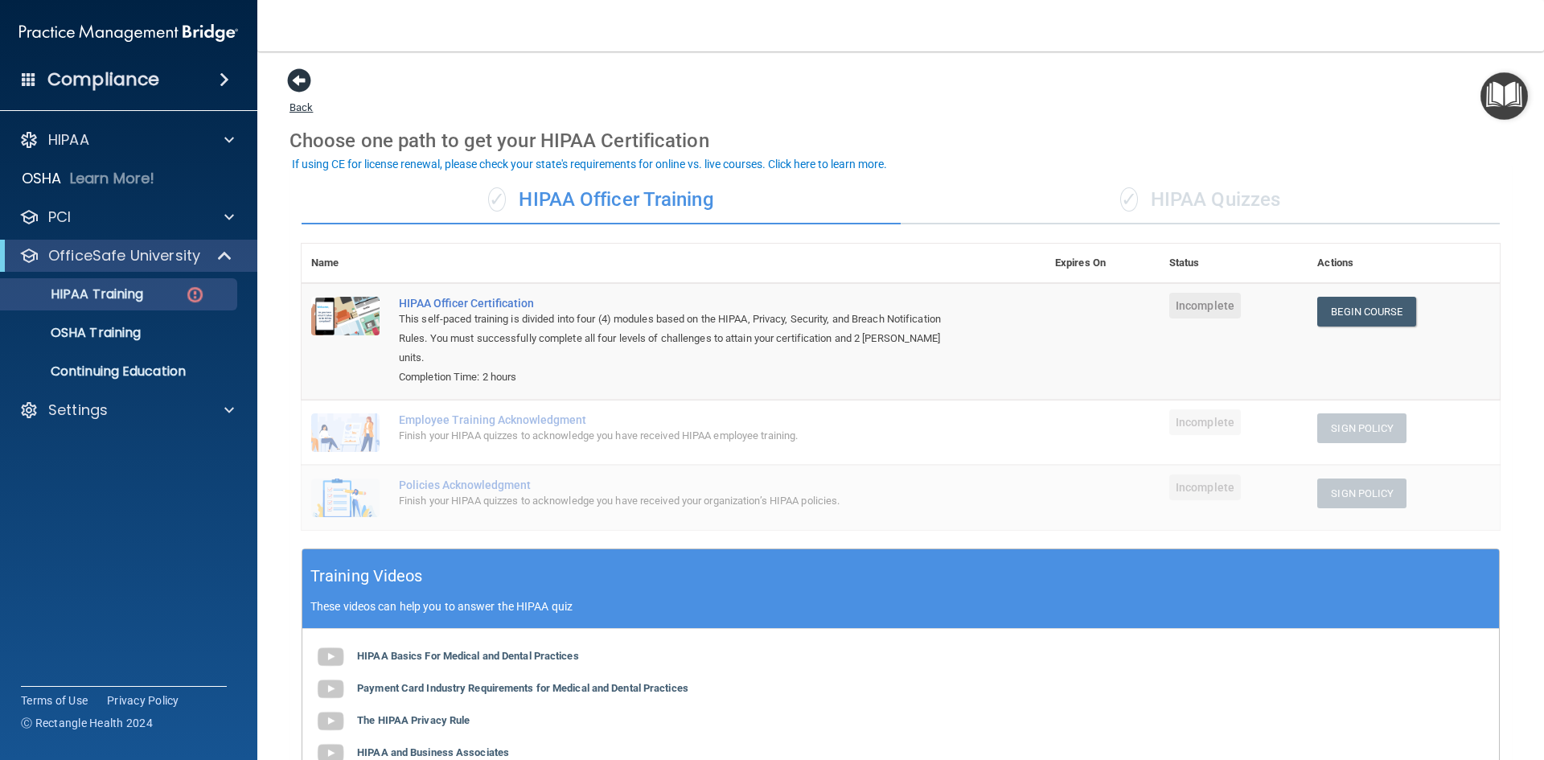
click at [290, 81] on span at bounding box center [299, 80] width 24 height 24
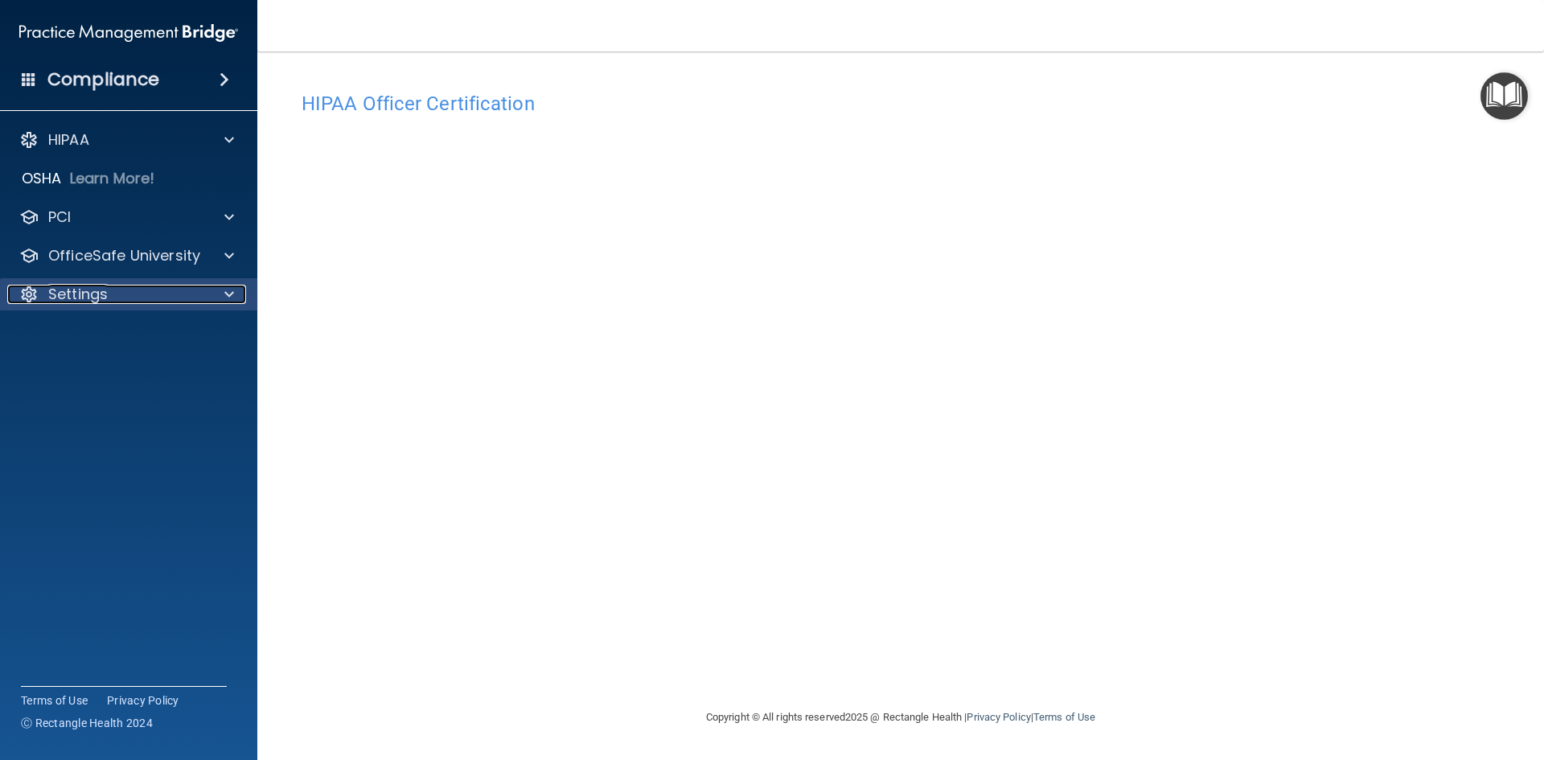
click at [121, 294] on div "Settings" at bounding box center [106, 294] width 199 height 19
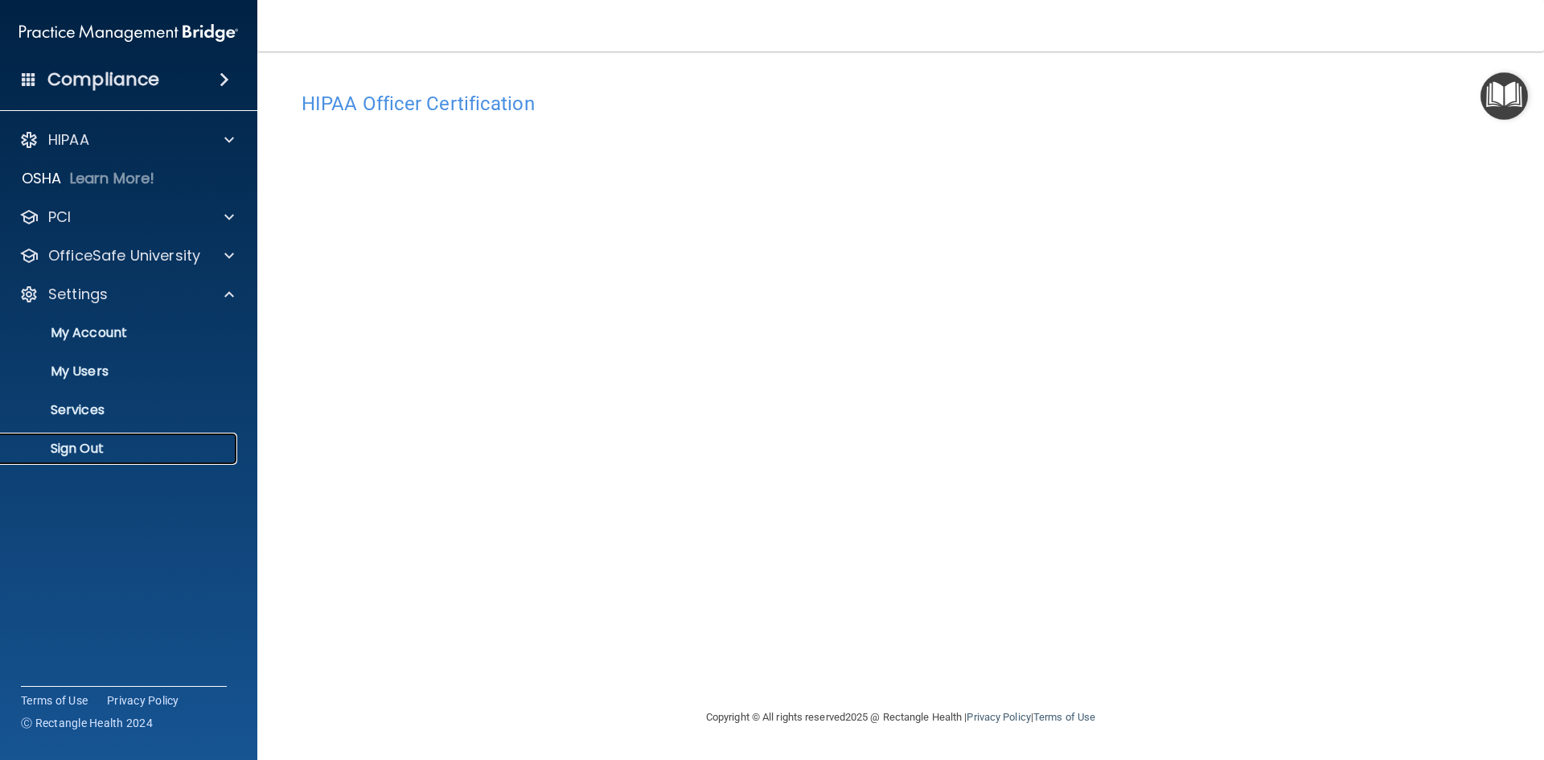
click at [66, 443] on p "Sign Out" at bounding box center [120, 449] width 220 height 16
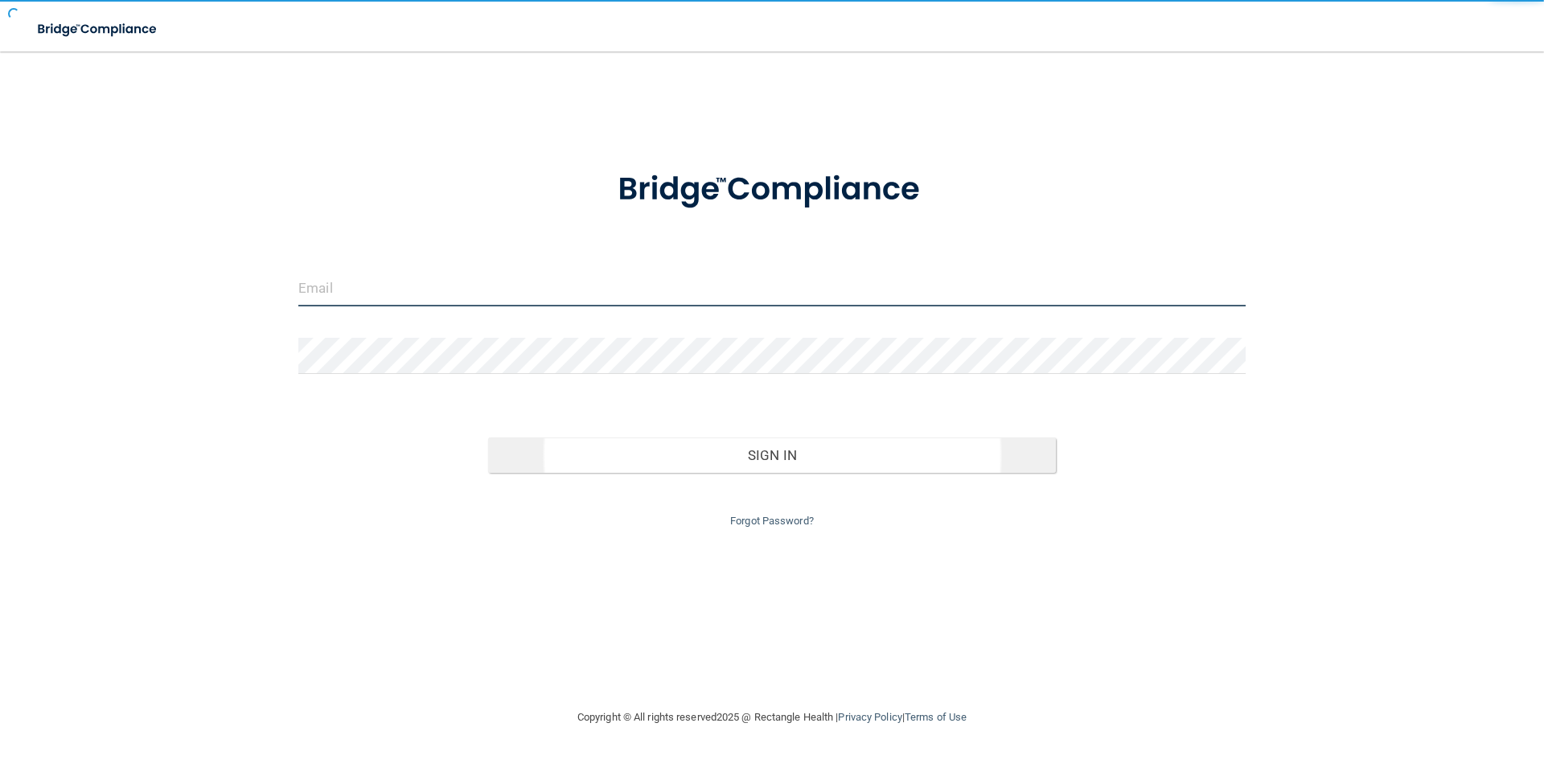
type input "[PERSON_NAME][EMAIL_ADDRESS][DOMAIN_NAME]"
